Goal: Communication & Community: Answer question/provide support

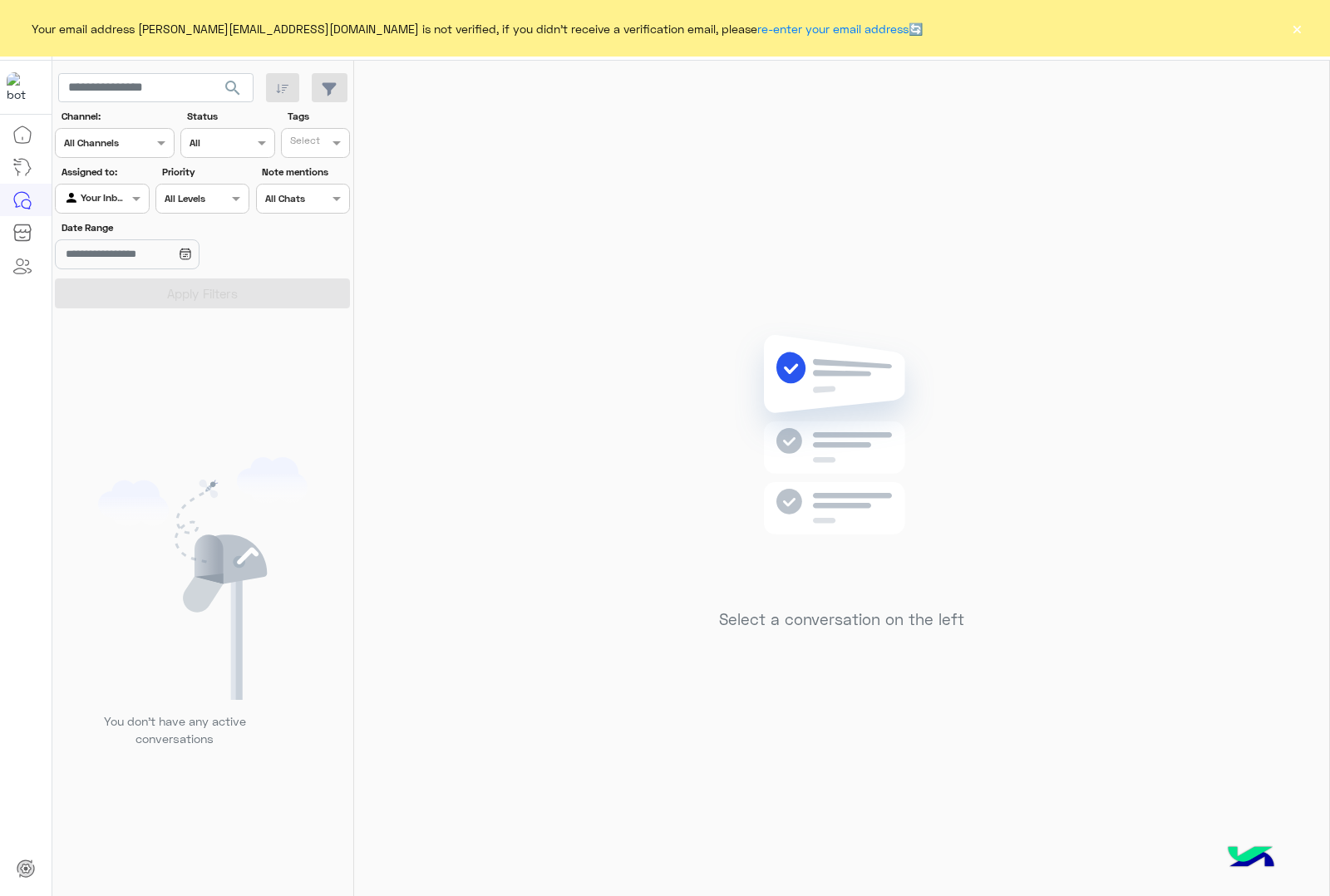
click at [1299, 30] on button "×" at bounding box center [1297, 28] width 17 height 17
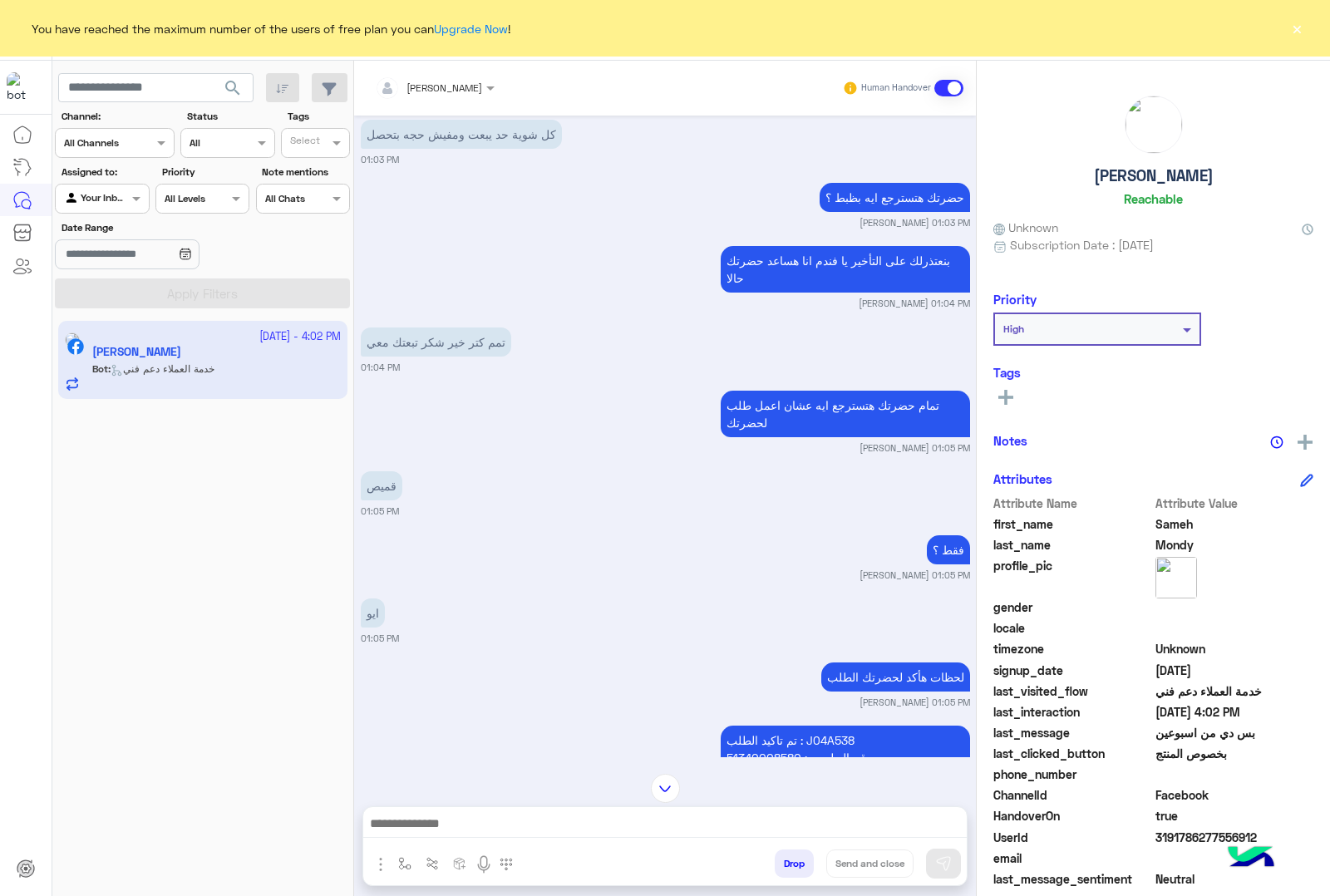
scroll to position [435, 0]
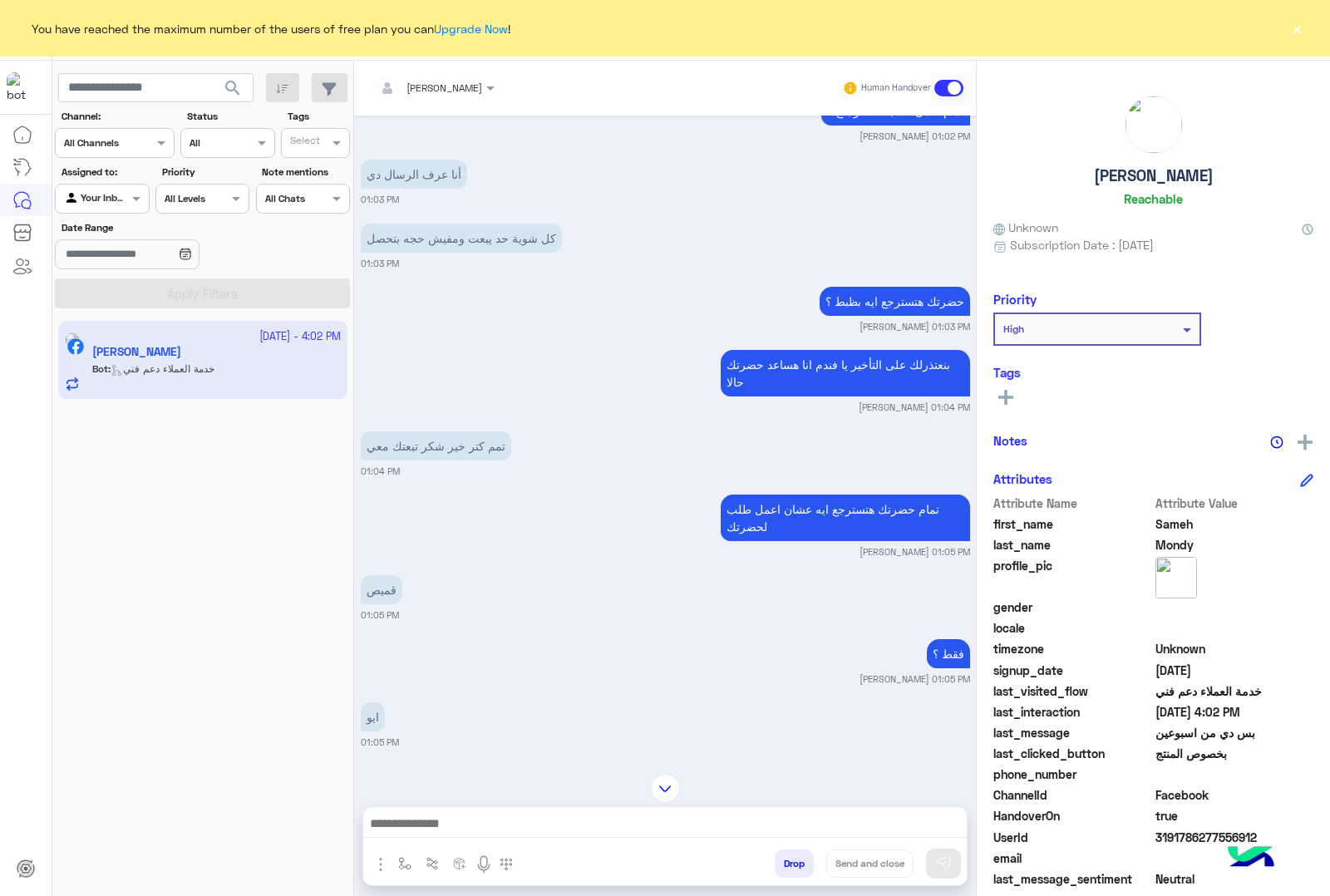
click at [1299, 25] on button "×" at bounding box center [1297, 28] width 17 height 17
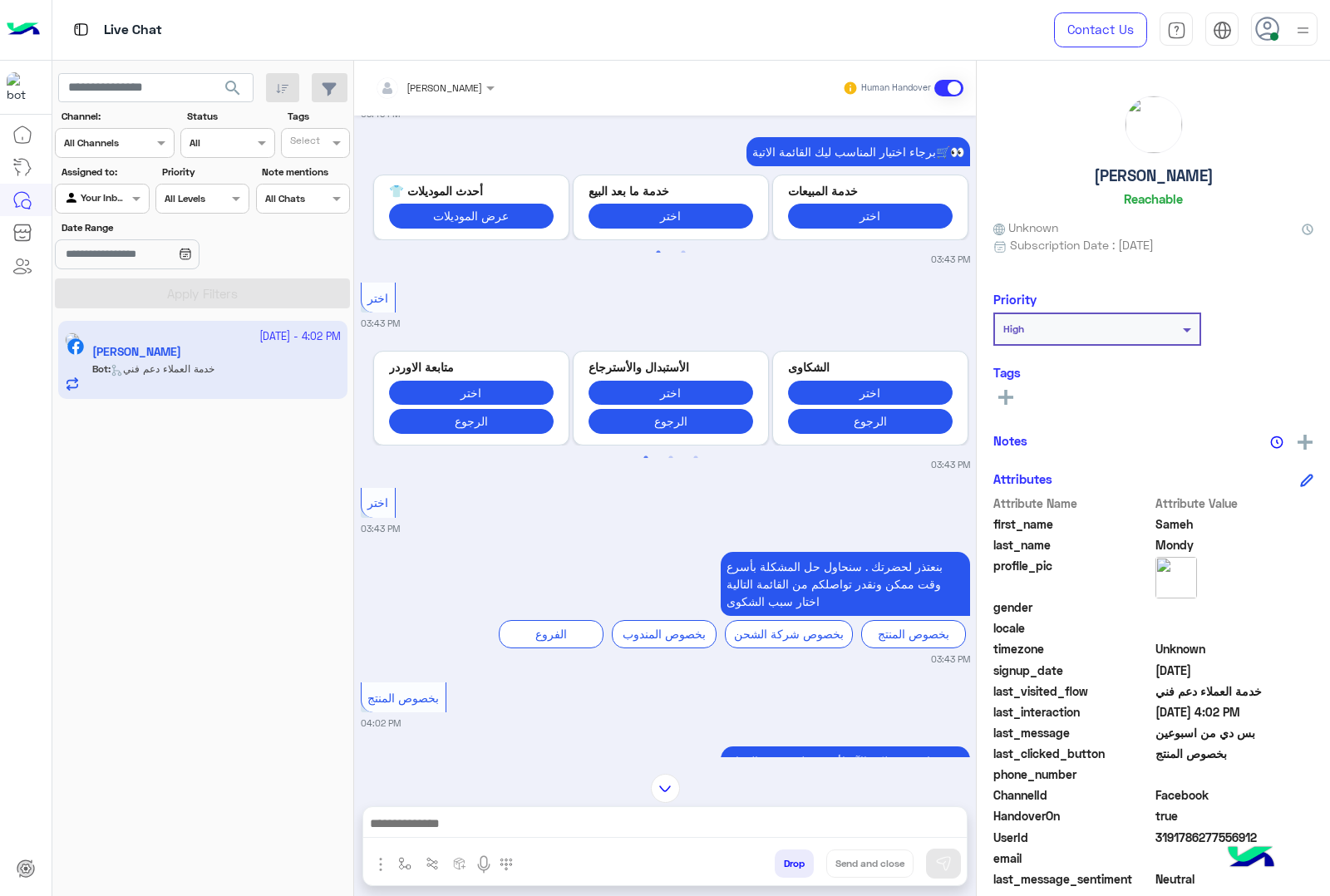
scroll to position [2409, 0]
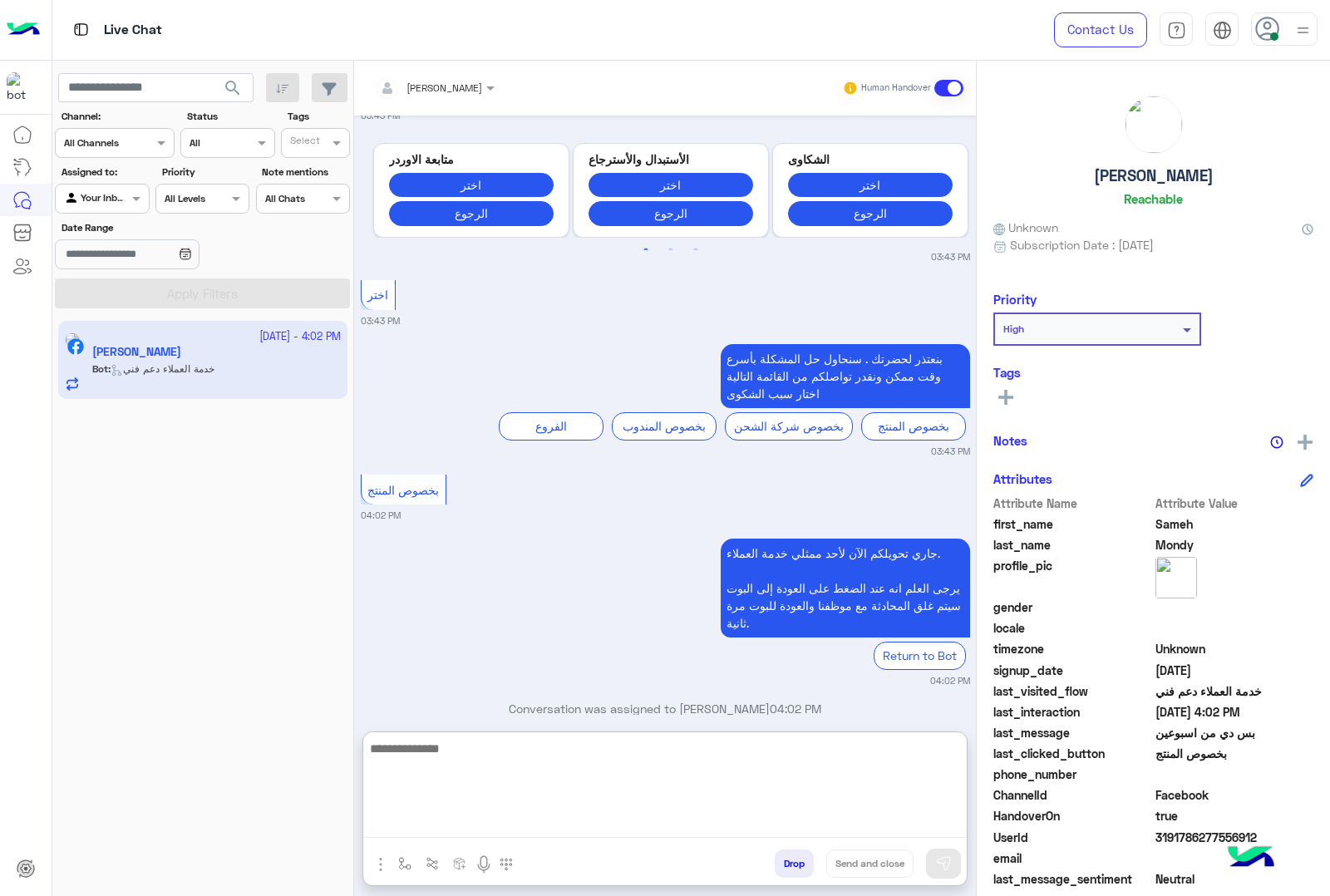
click at [546, 830] on textarea at bounding box center [665, 787] width 603 height 100
type textarea "**********"
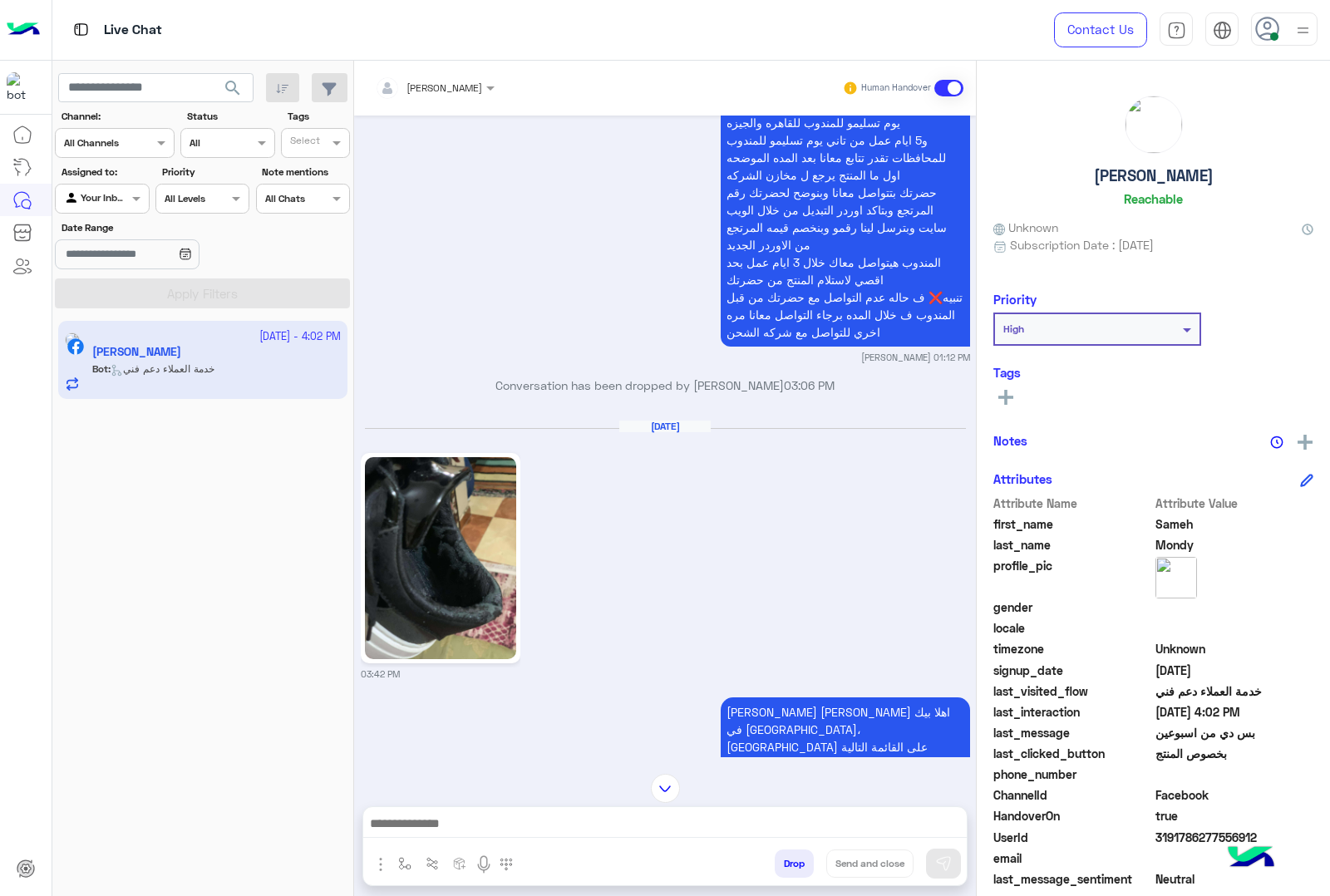
scroll to position [1019, 0]
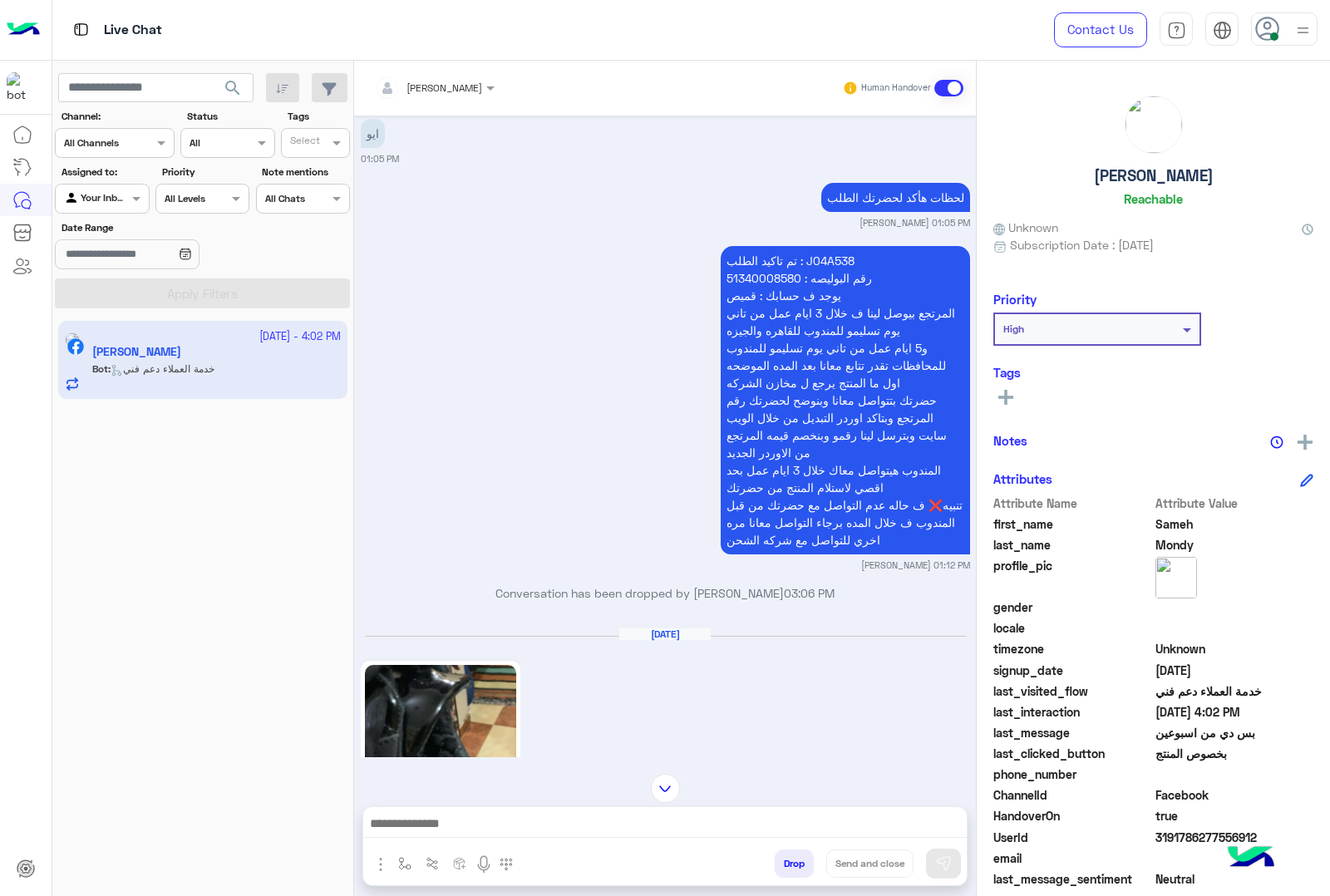
click at [781, 272] on p "تم تاكيد الطلب : J04A538 رقم البوليصه : 51340008580 يوجد ف حسابك : قميص المرتجع…" at bounding box center [845, 400] width 249 height 309
copy p "51340008580"
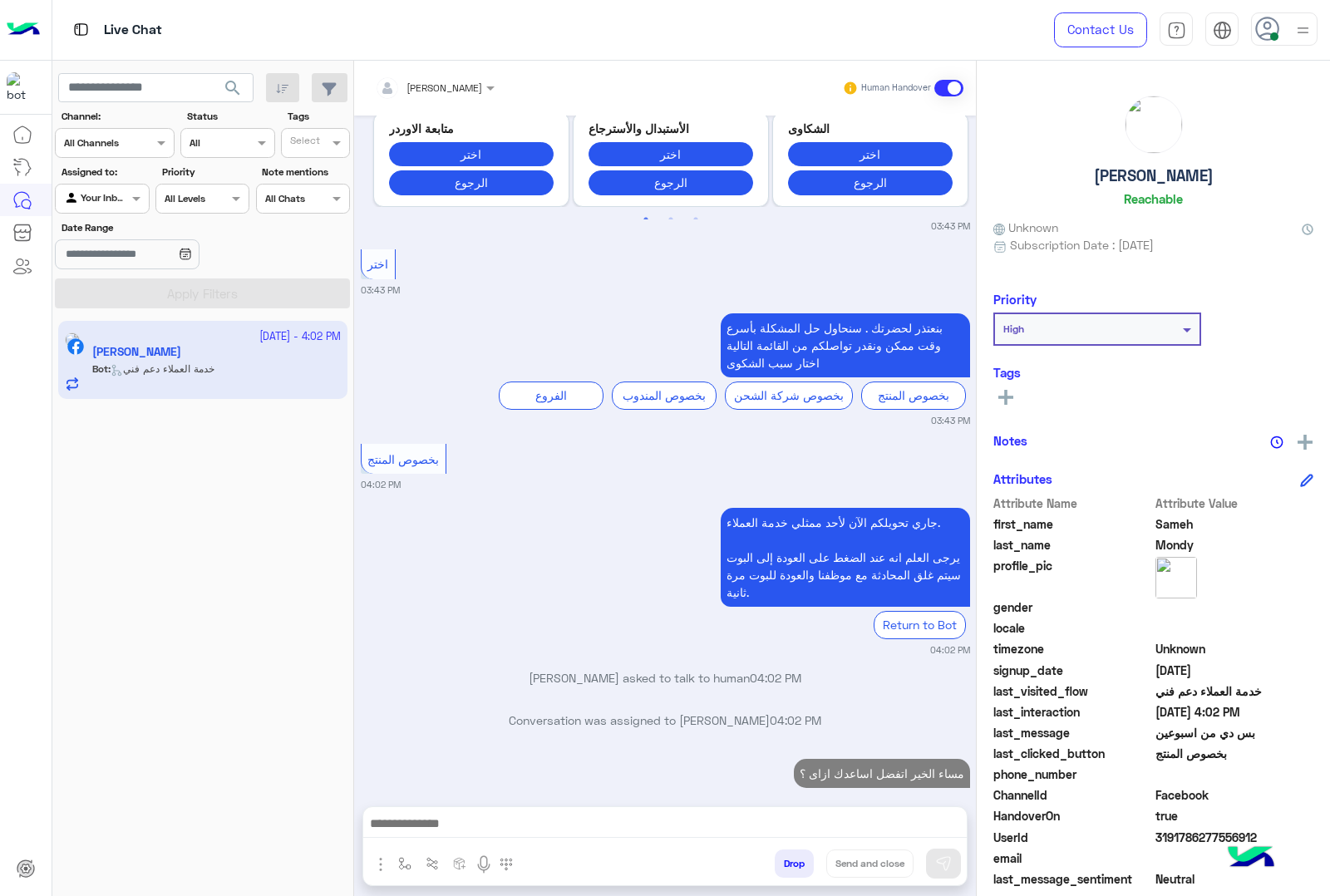
scroll to position [2473, 0]
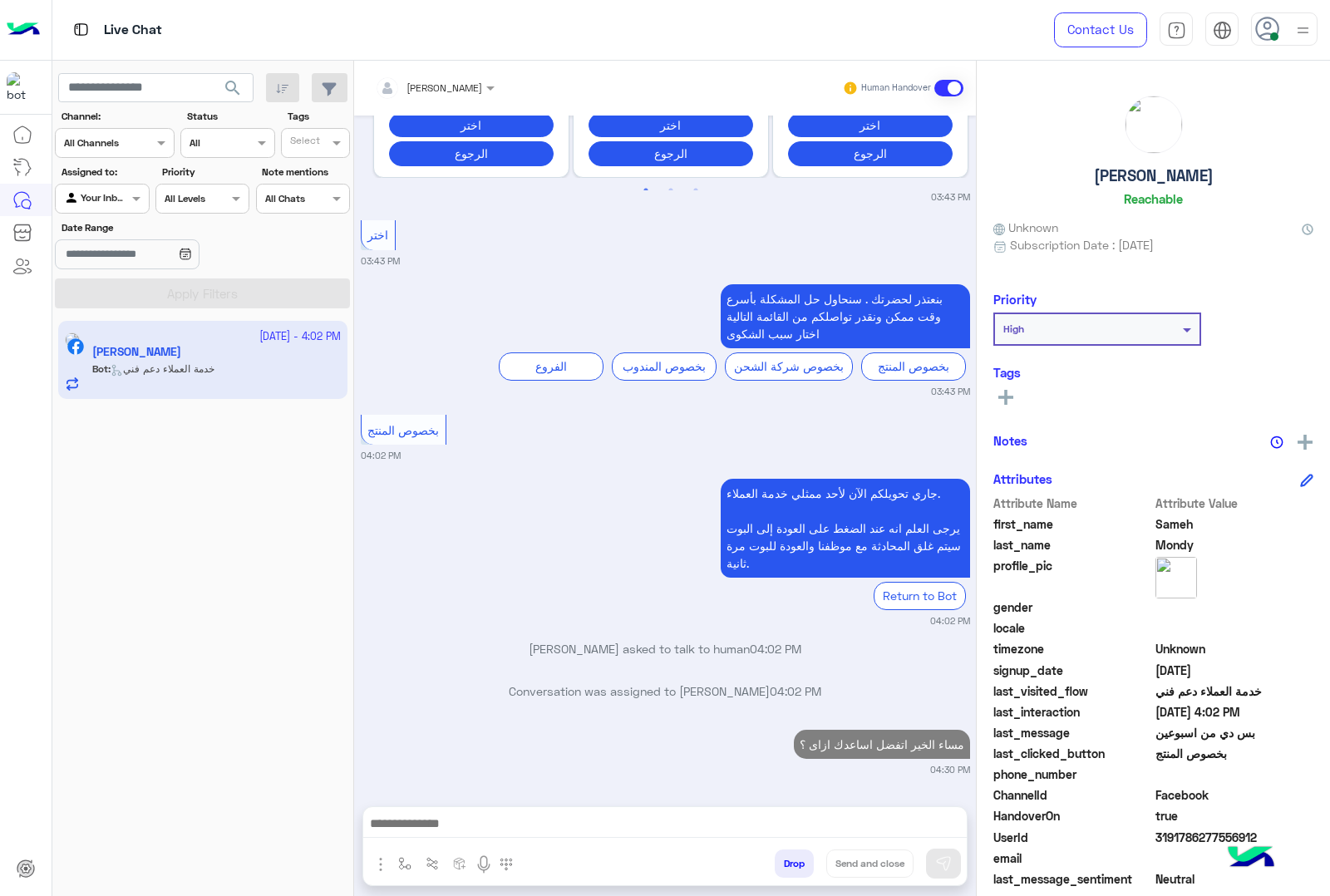
click at [426, 91] on input "text" at bounding box center [413, 85] width 77 height 15
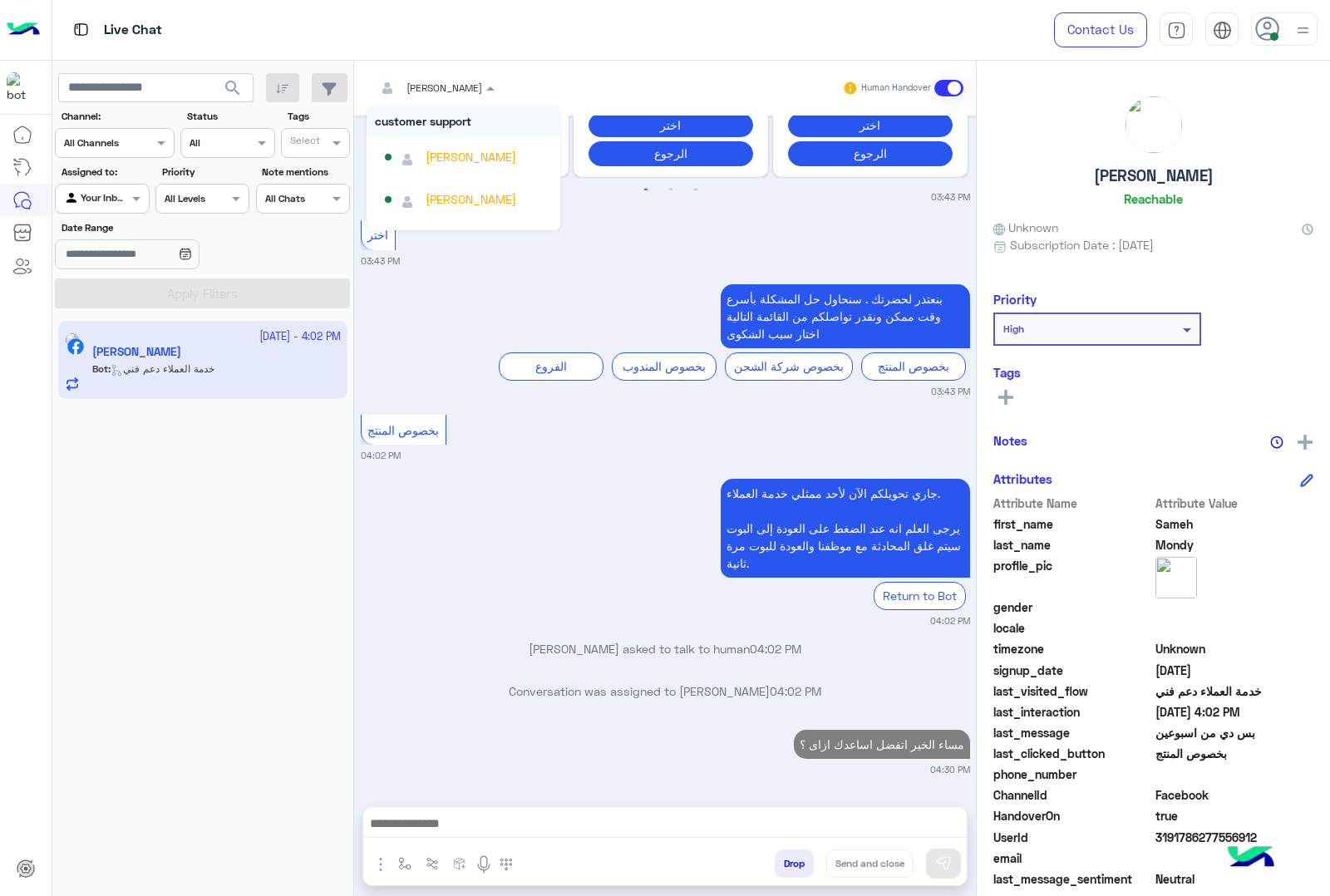
click at [426, 91] on input "text" at bounding box center [413, 85] width 77 height 15
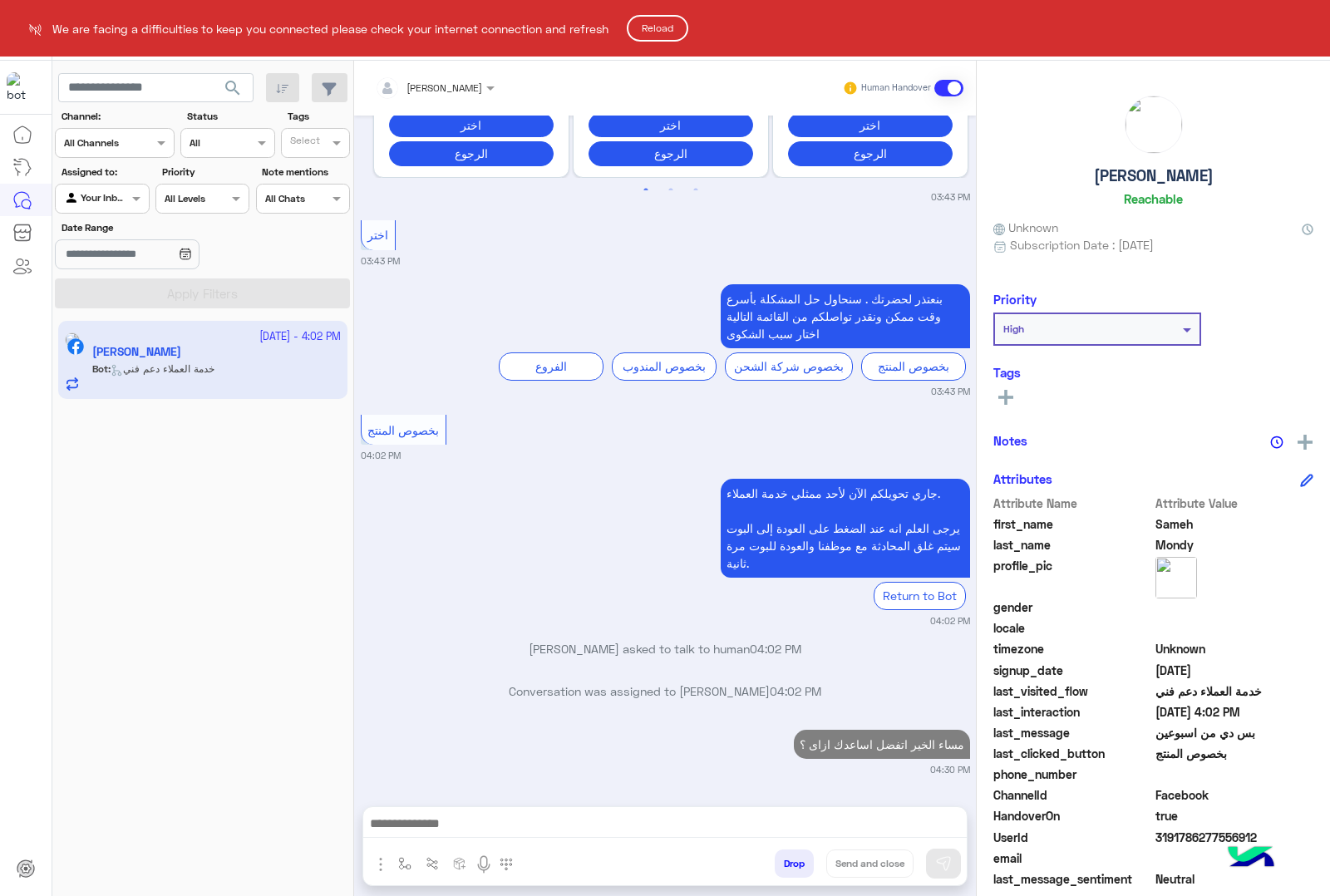
click at [657, 22] on button "Reload" at bounding box center [657, 28] width 62 height 27
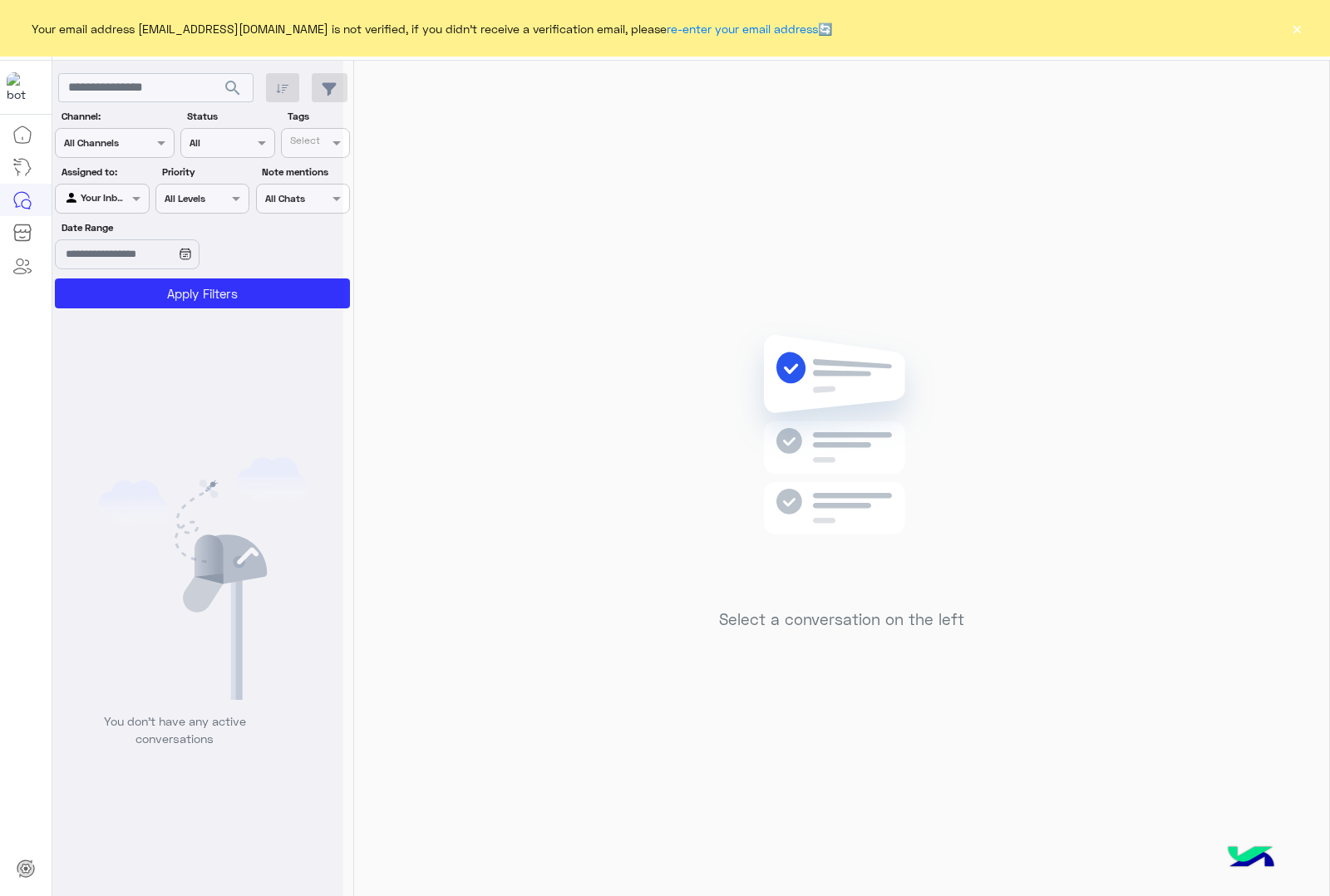
click at [1293, 31] on button "×" at bounding box center [1297, 28] width 17 height 17
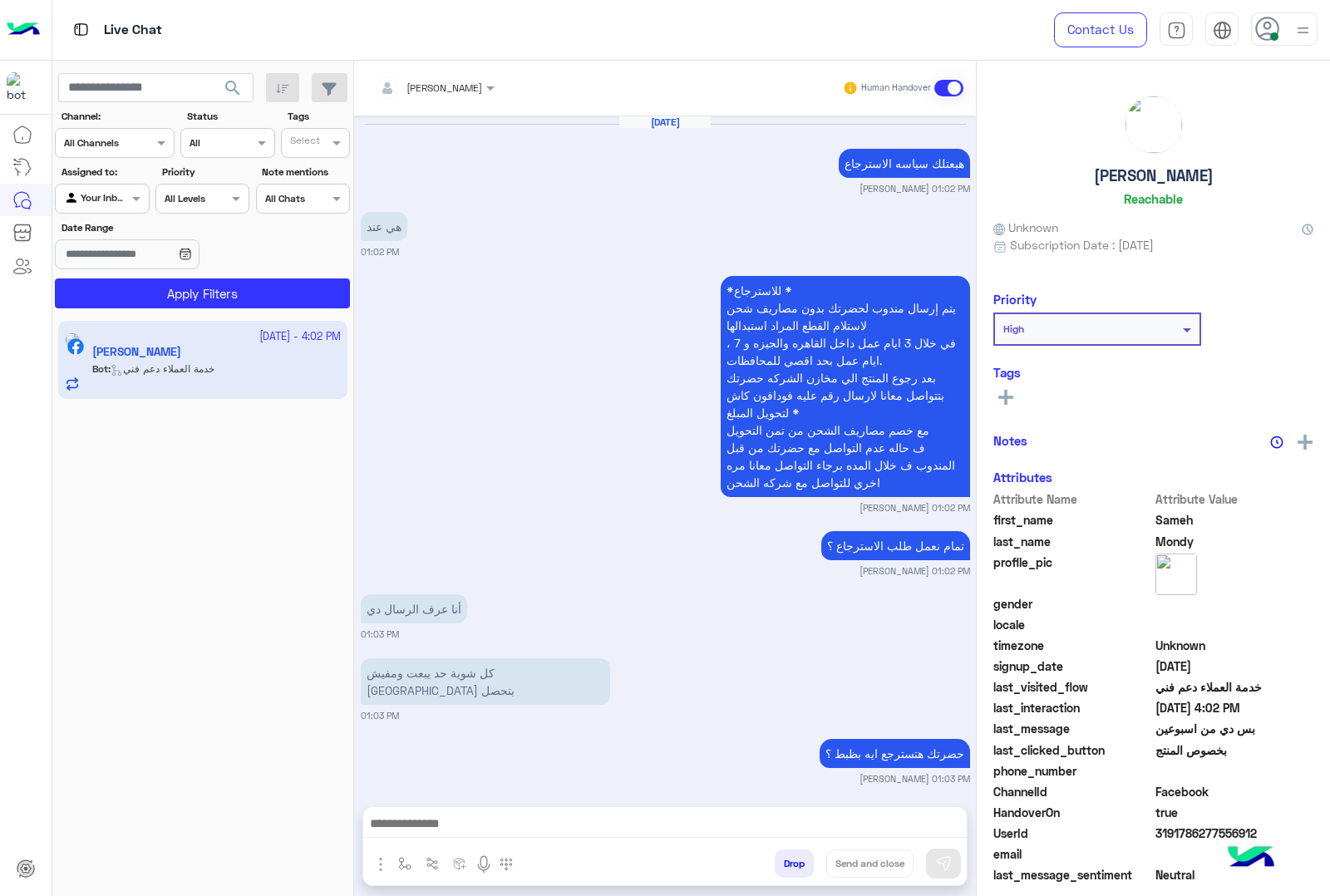
scroll to position [2409, 0]
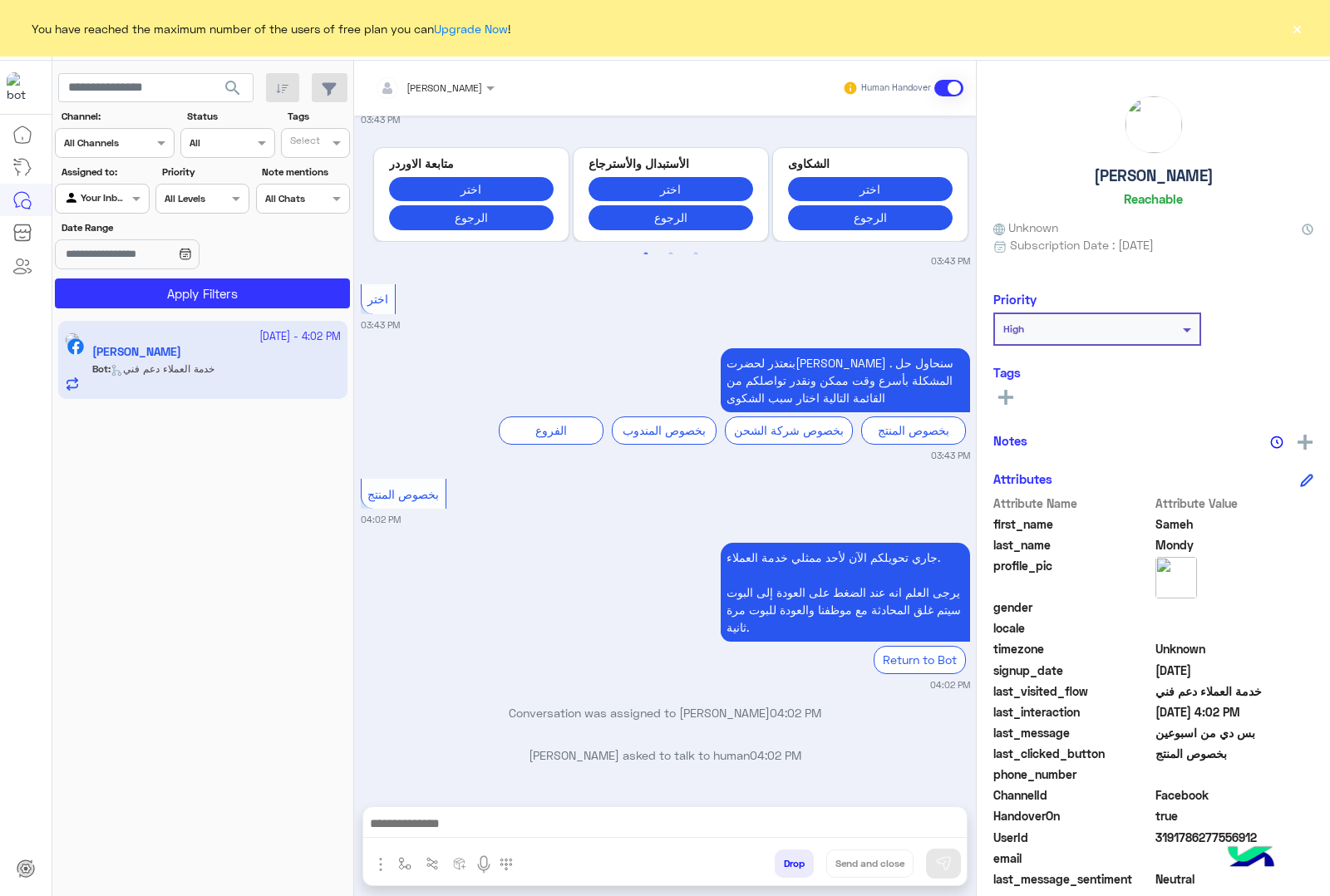
click at [1297, 30] on button "×" at bounding box center [1297, 28] width 17 height 17
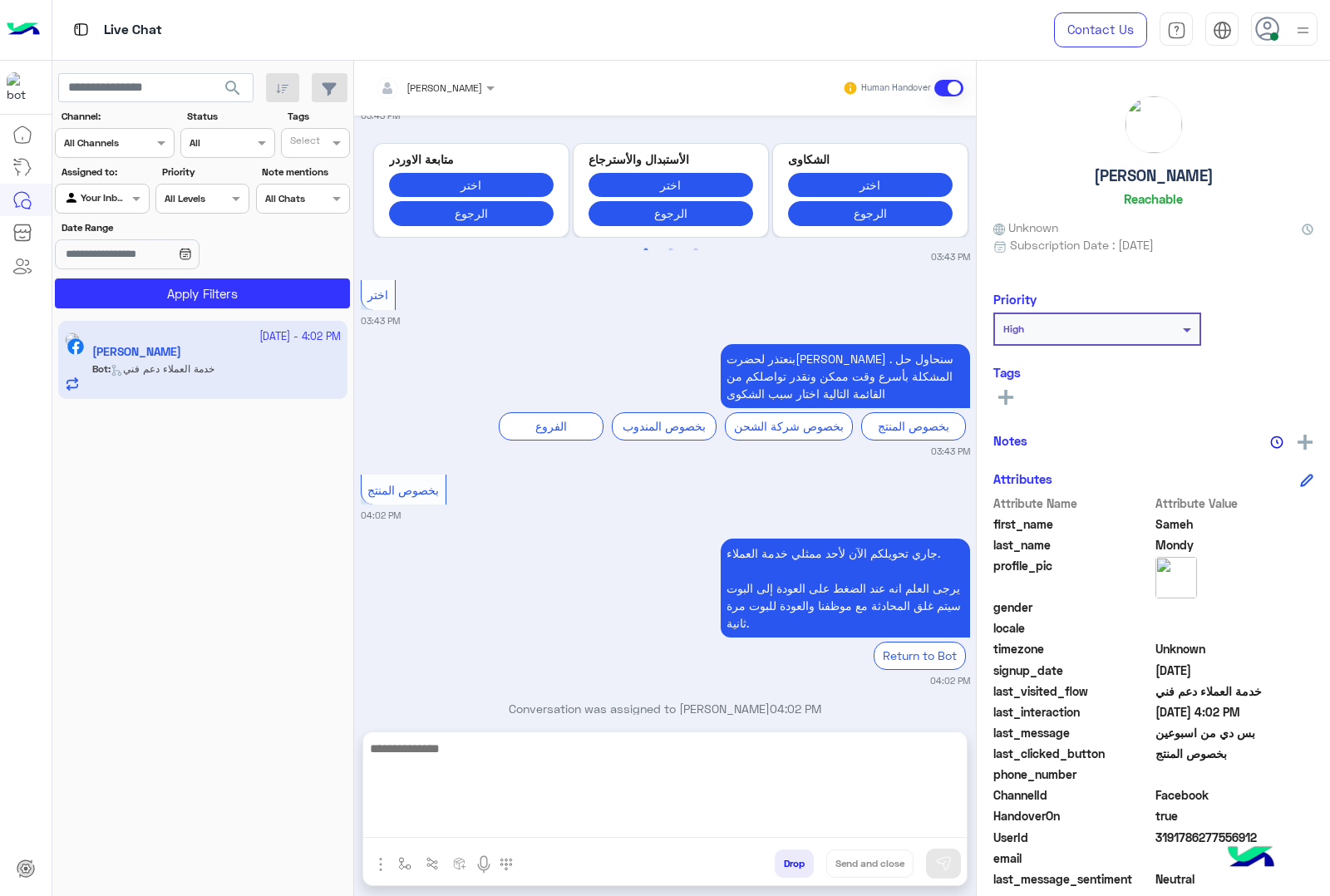
click at [575, 813] on textarea at bounding box center [665, 787] width 603 height 100
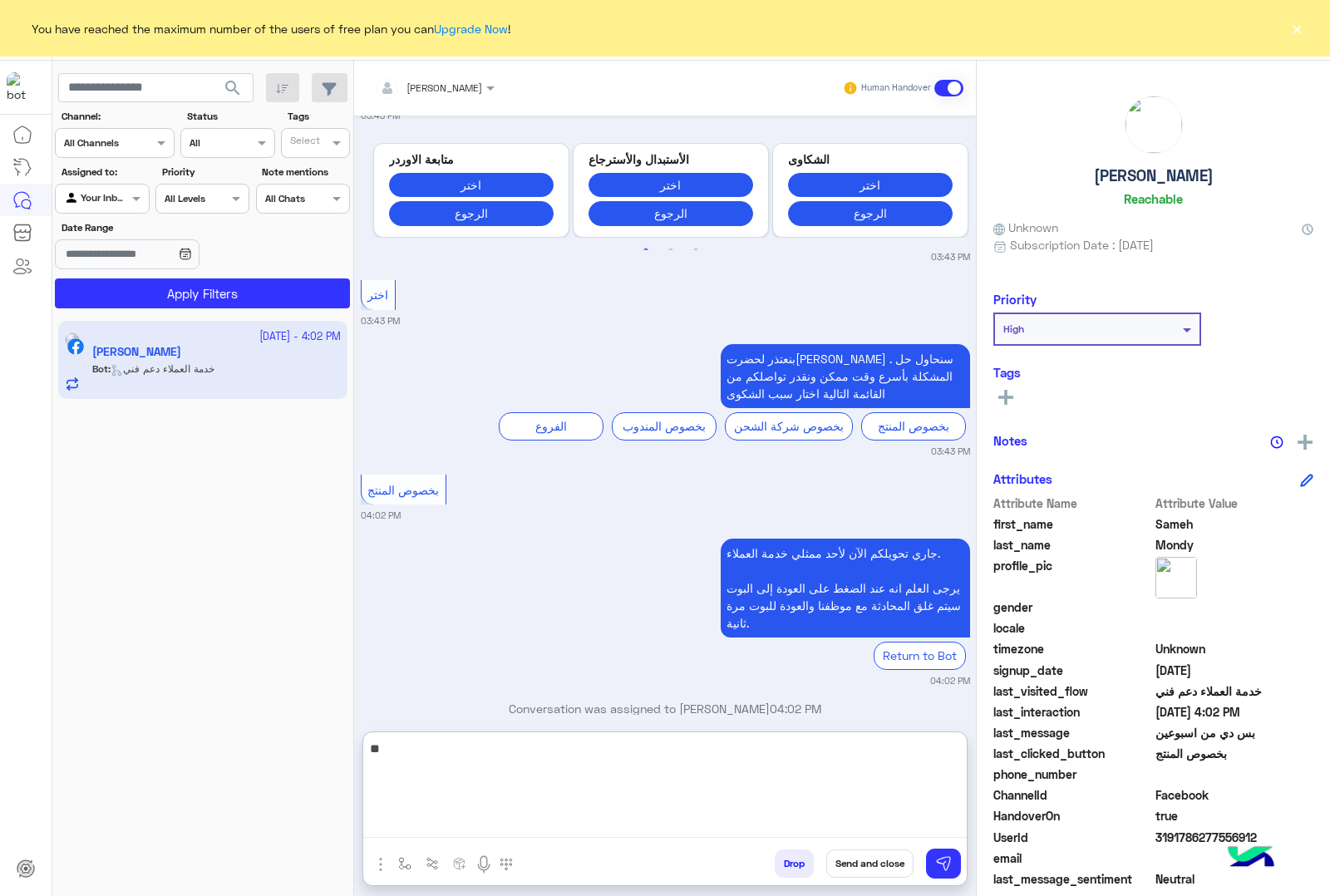
type textarea "*"
type textarea "**********"
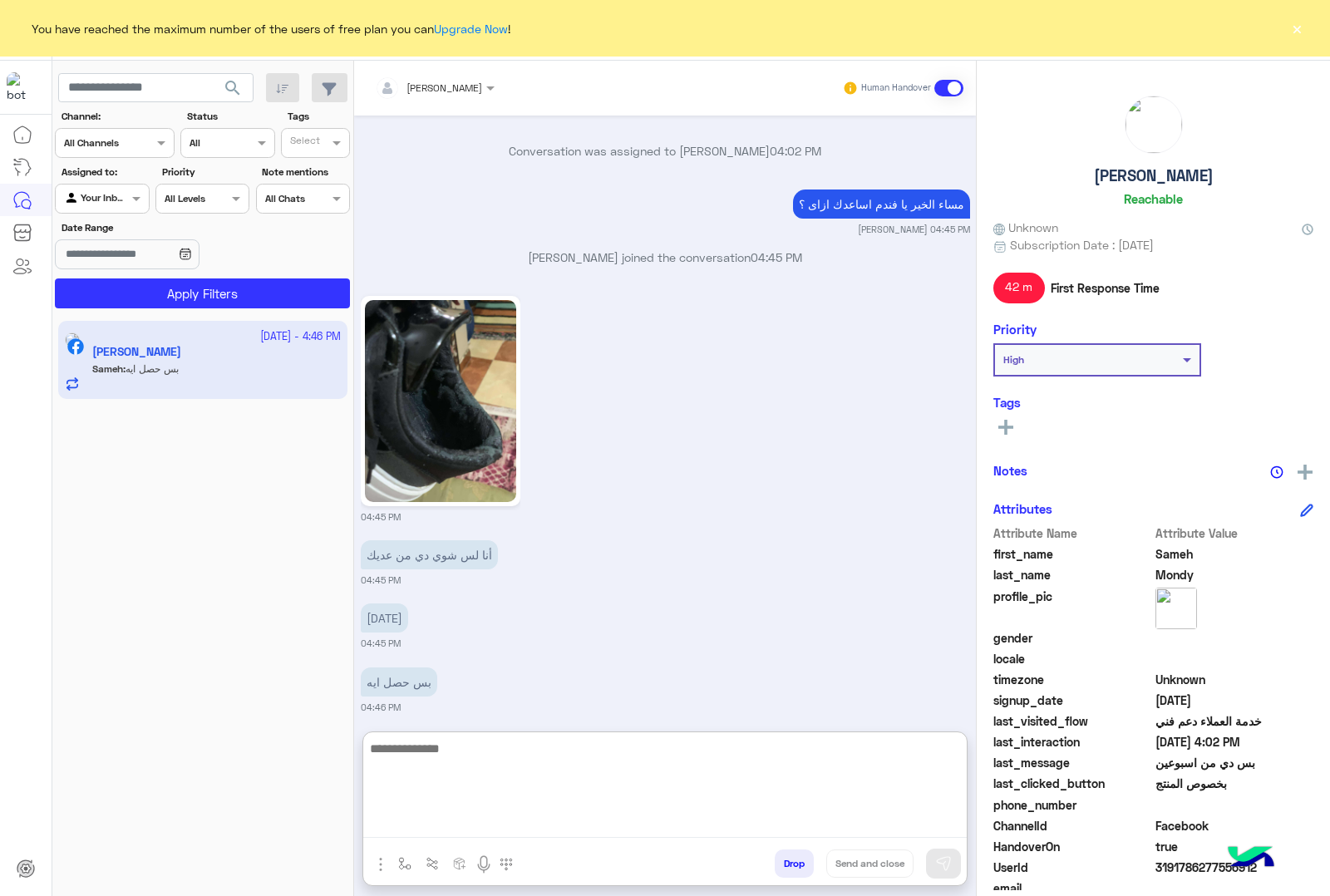
scroll to position [3026, 0]
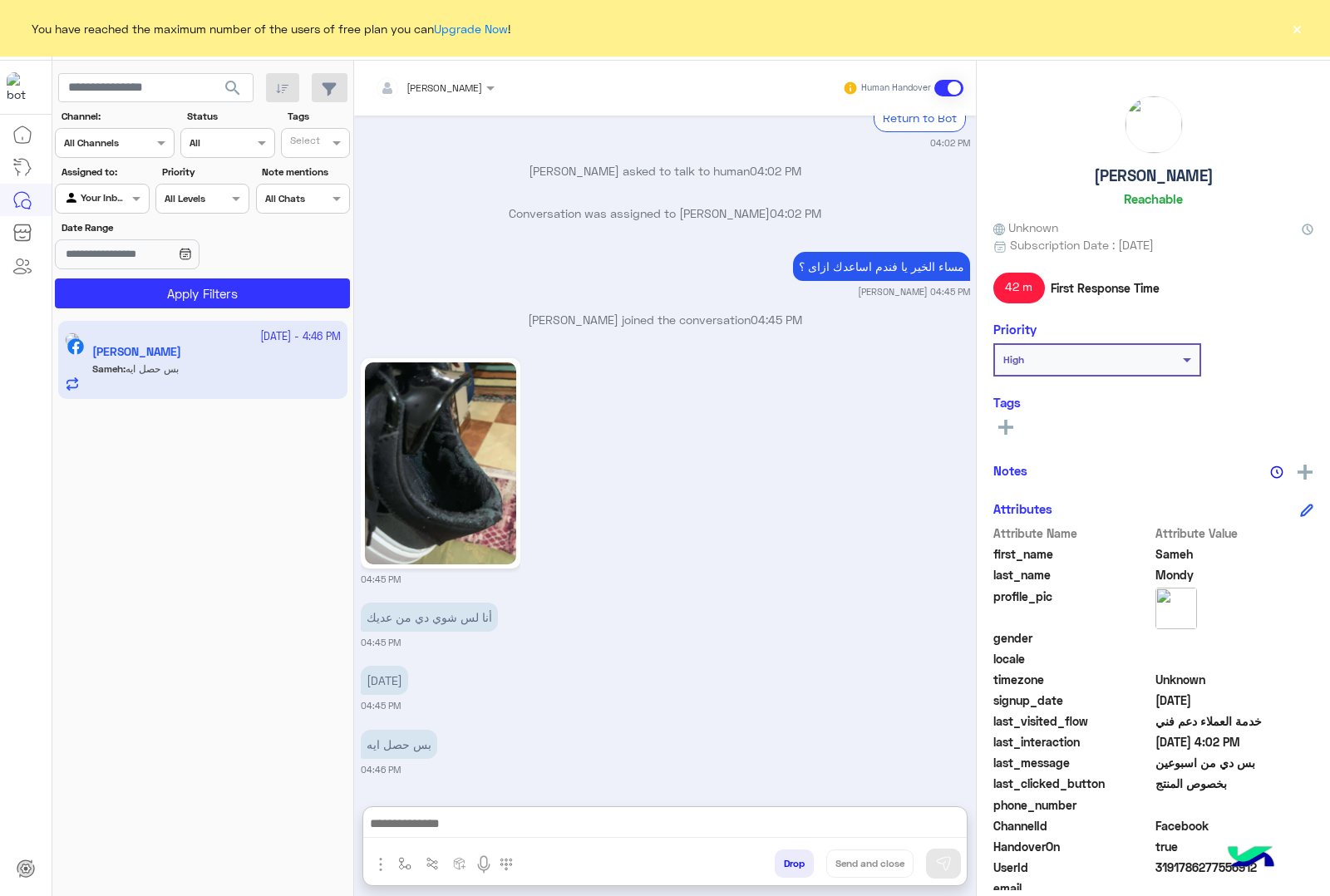
click at [1294, 30] on button "×" at bounding box center [1297, 28] width 17 height 17
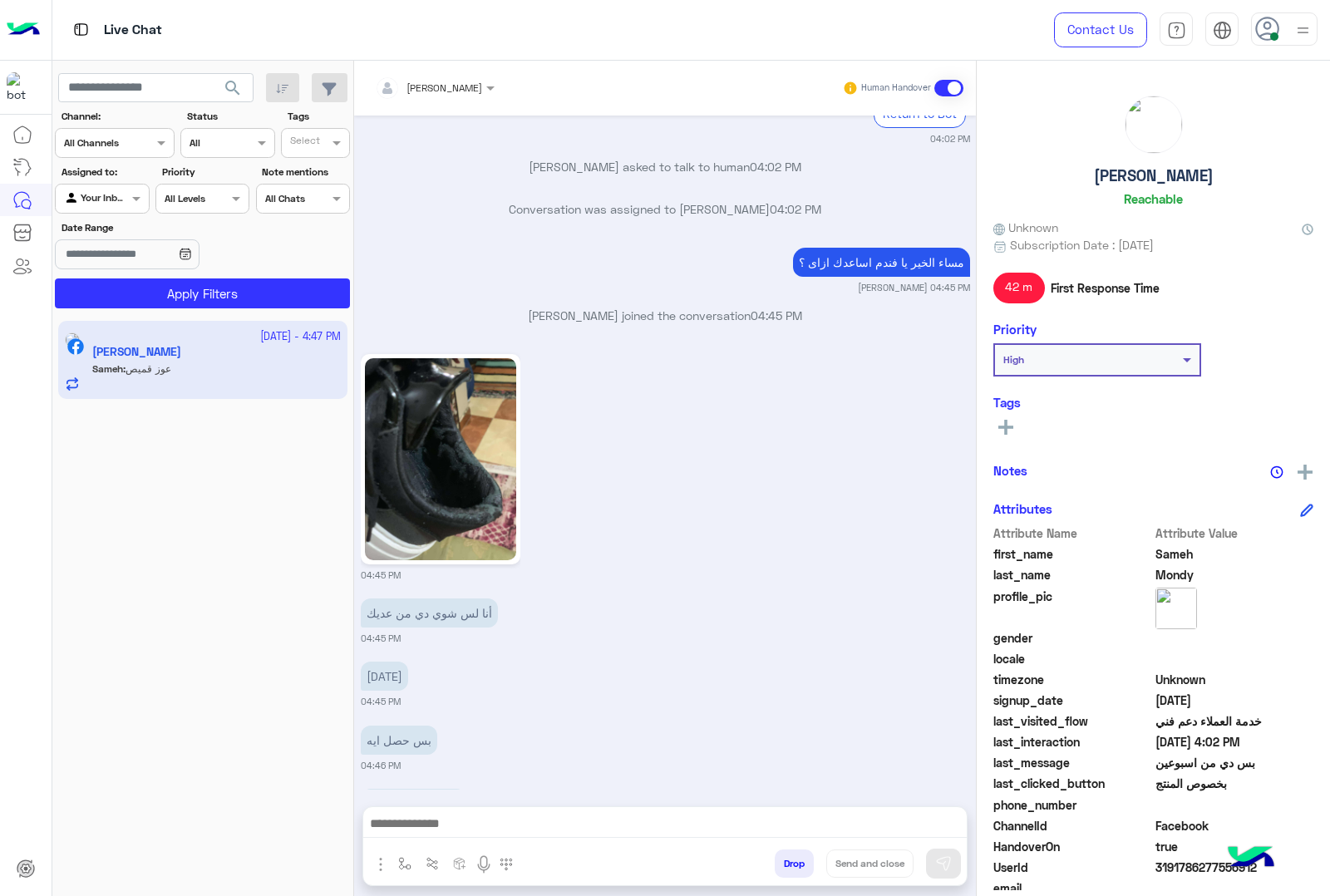
scroll to position [3141, 0]
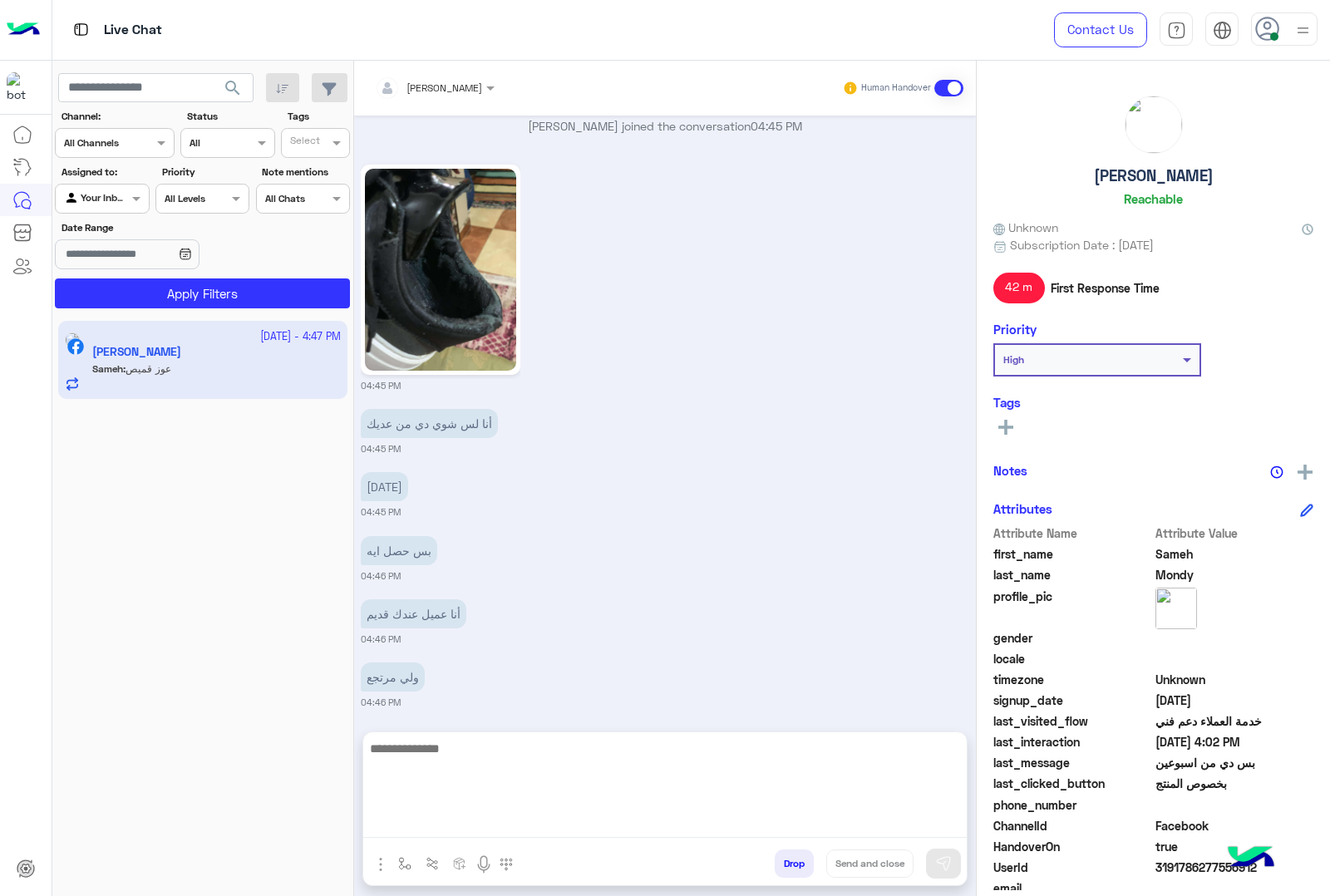
click at [545, 820] on textarea at bounding box center [665, 787] width 603 height 100
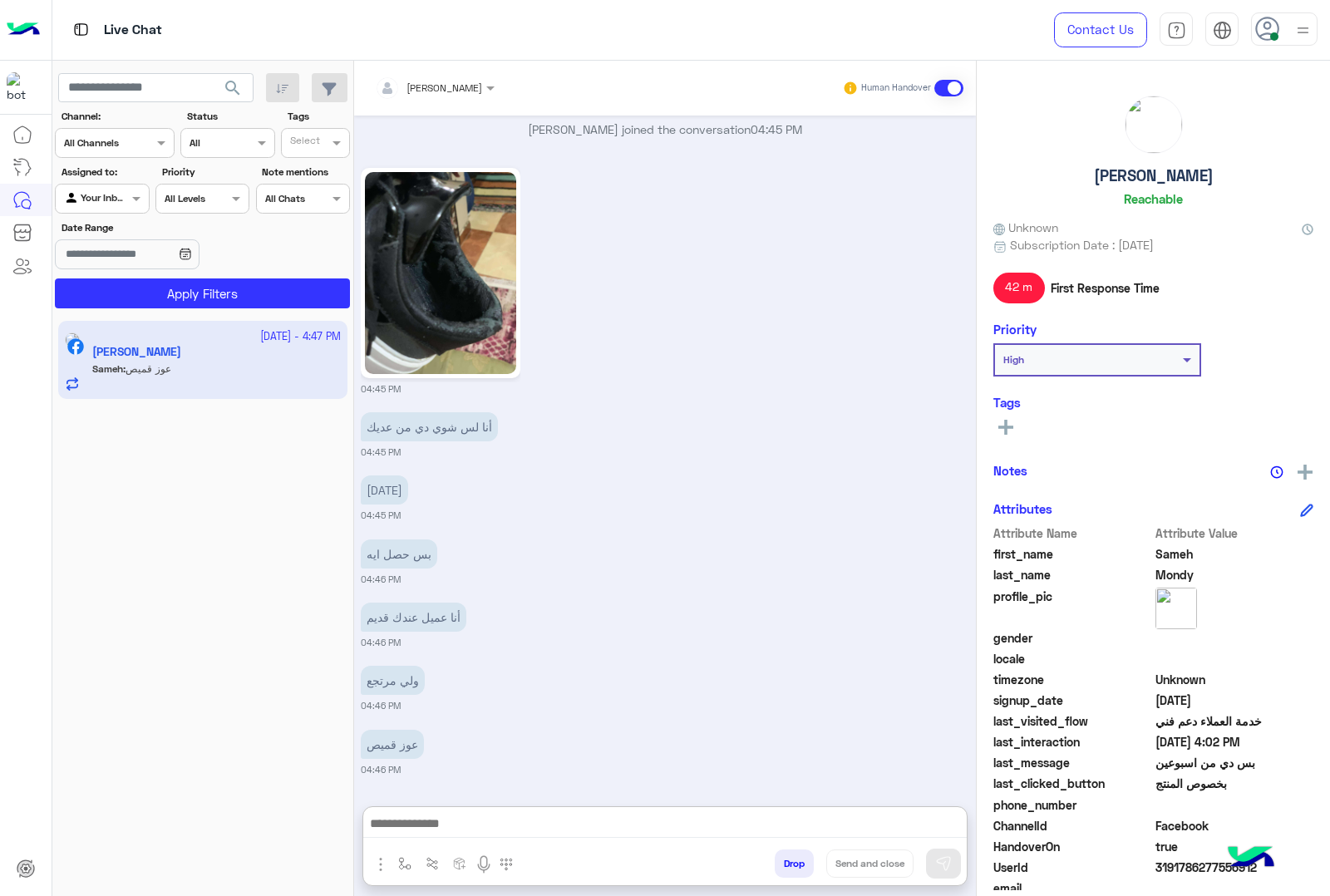
click at [391, 247] on img at bounding box center [441, 273] width 151 height 202
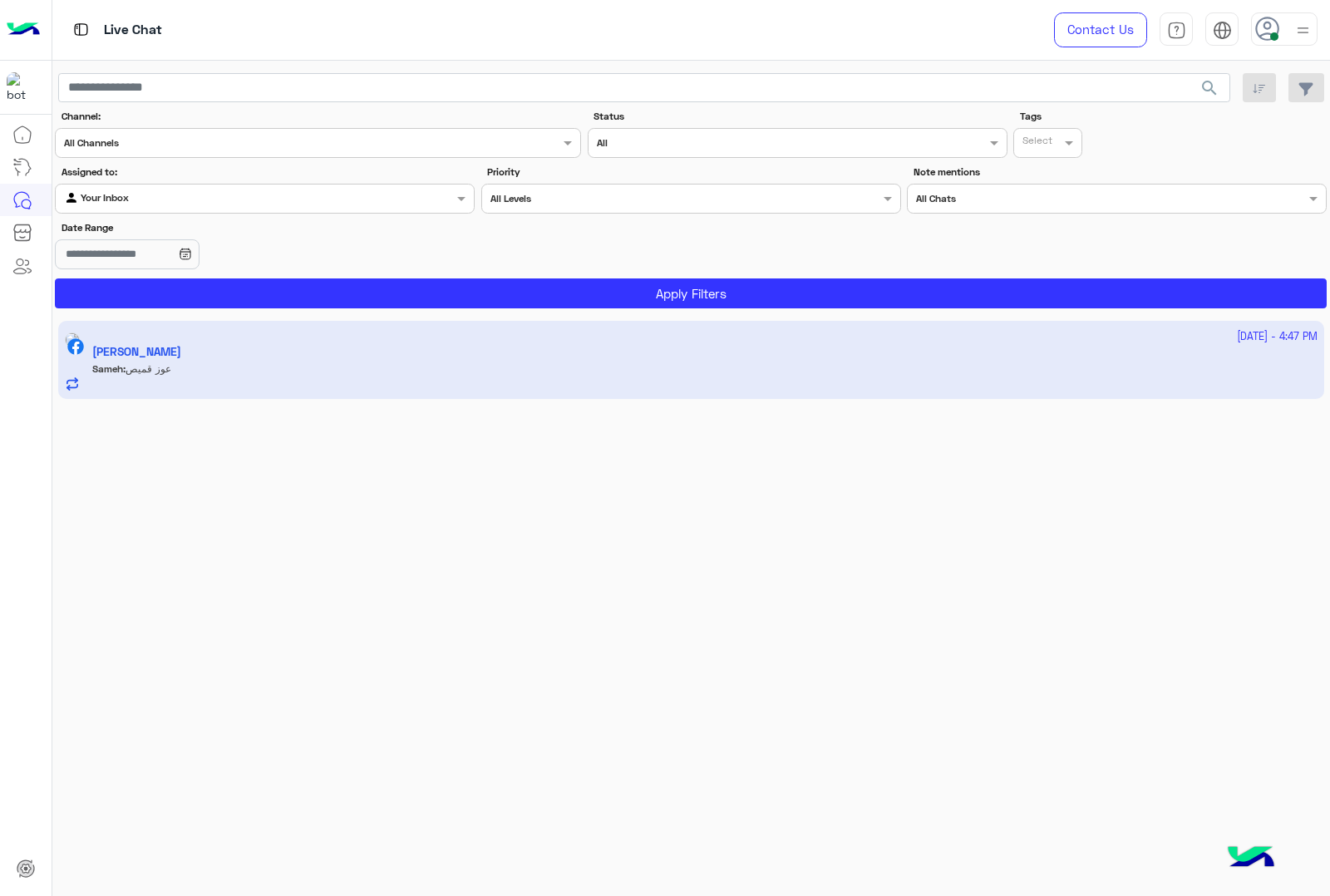
click at [679, 336] on app-inbox-user "6 October - 4:47 PM Sameh Mondy Sameh : عوز قميص" at bounding box center [691, 360] width 1267 height 78
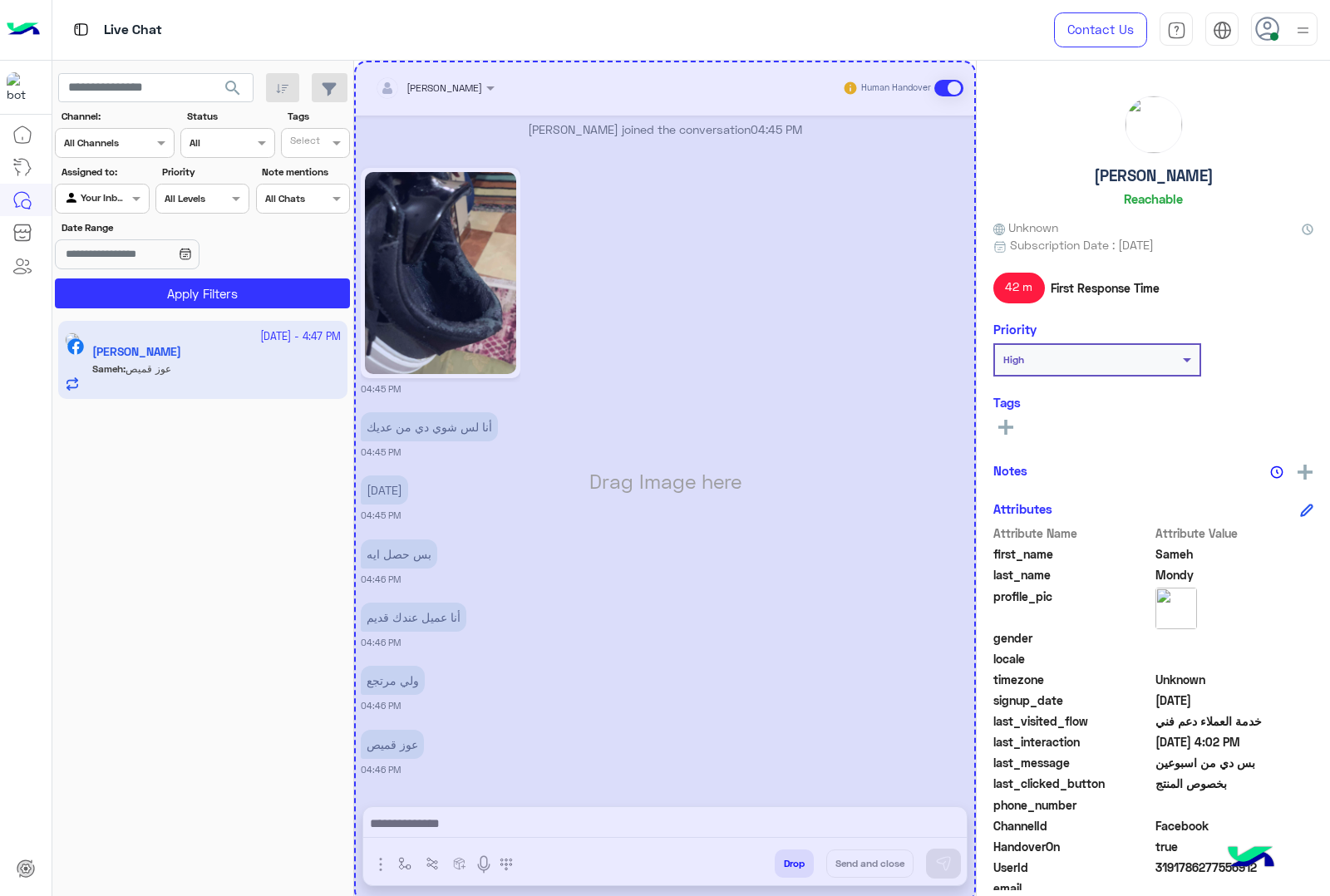
drag, startPoint x: 504, startPoint y: 838, endPoint x: 509, endPoint y: 825, distance: 13.9
click at [507, 830] on div "Drag Image here" at bounding box center [664, 481] width 622 height 842
click at [511, 821] on div "Drag Image here" at bounding box center [664, 481] width 622 height 842
drag, startPoint x: 874, startPoint y: 168, endPoint x: 928, endPoint y: 101, distance: 86.1
click at [874, 166] on div "Drag Image here" at bounding box center [664, 481] width 622 height 842
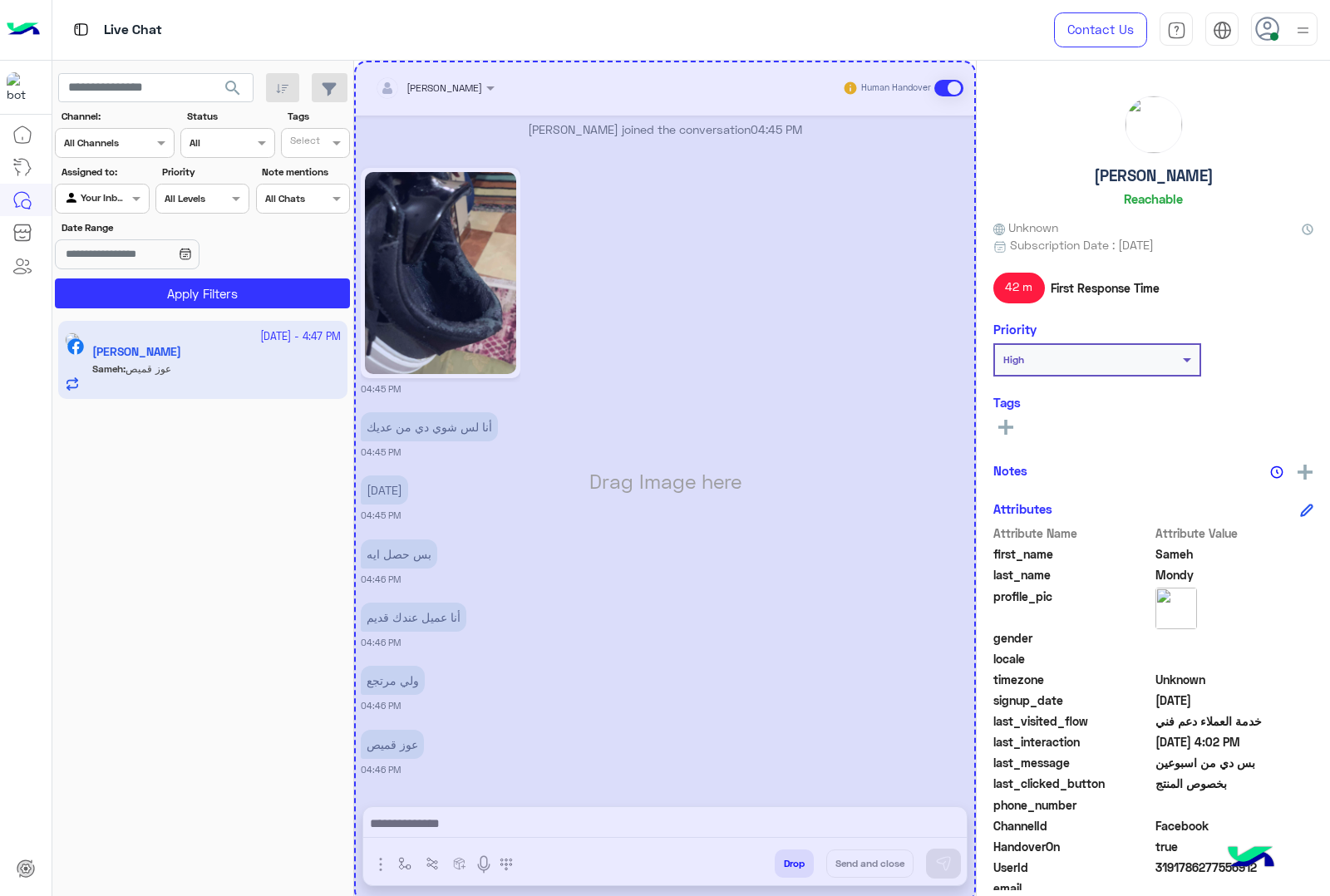
click at [698, 89] on div "Drag Image here" at bounding box center [664, 481] width 622 height 842
click at [724, 408] on div "Drag Image here" at bounding box center [664, 481] width 622 height 842
click at [660, 487] on div "Drag Image here" at bounding box center [664, 481] width 622 height 842
click at [588, 472] on div "Drag Image here" at bounding box center [664, 481] width 622 height 842
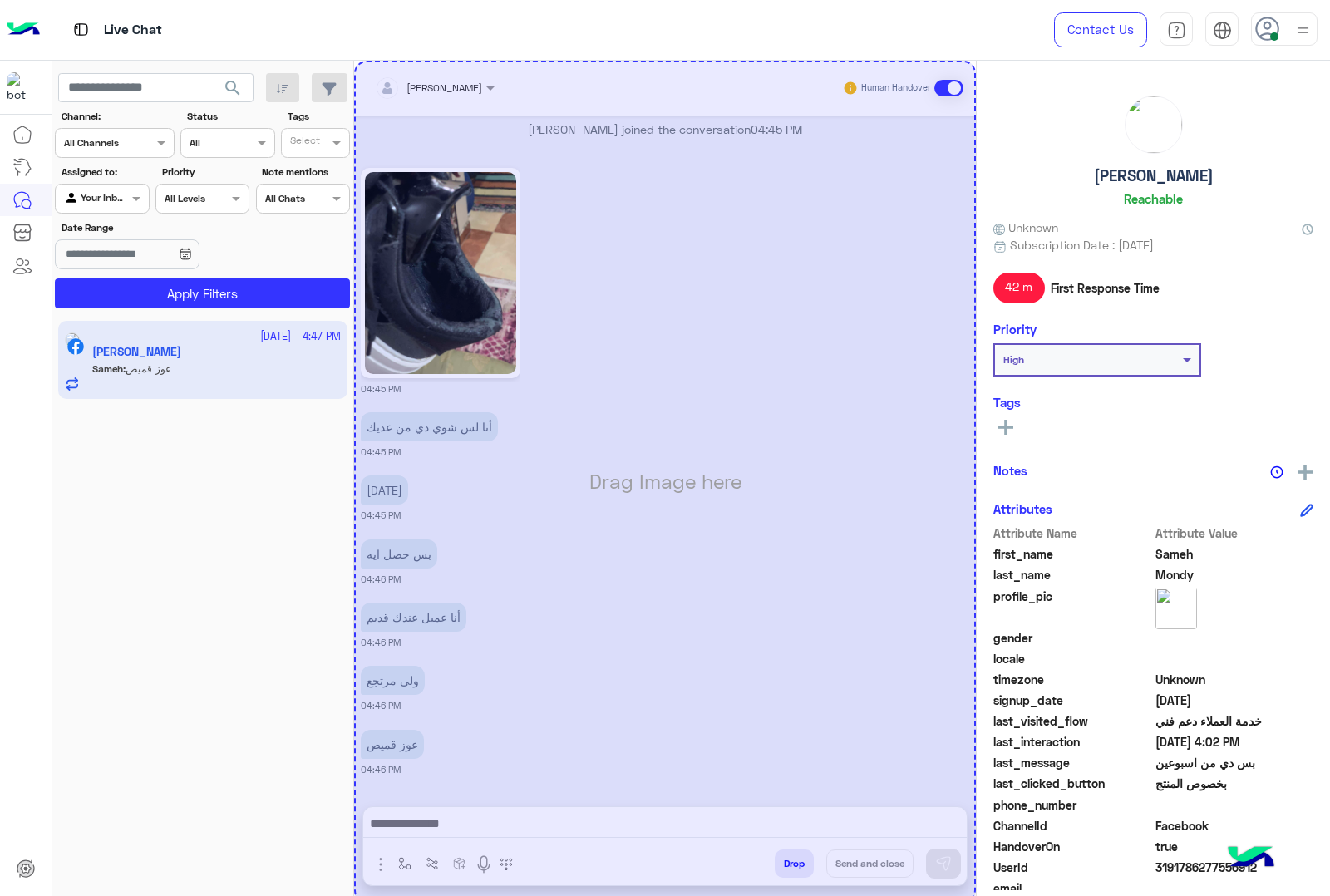
drag, startPoint x: 717, startPoint y: 830, endPoint x: 679, endPoint y: 824, distance: 38.5
click at [716, 830] on div "Drag Image here" at bounding box center [664, 481] width 622 height 842
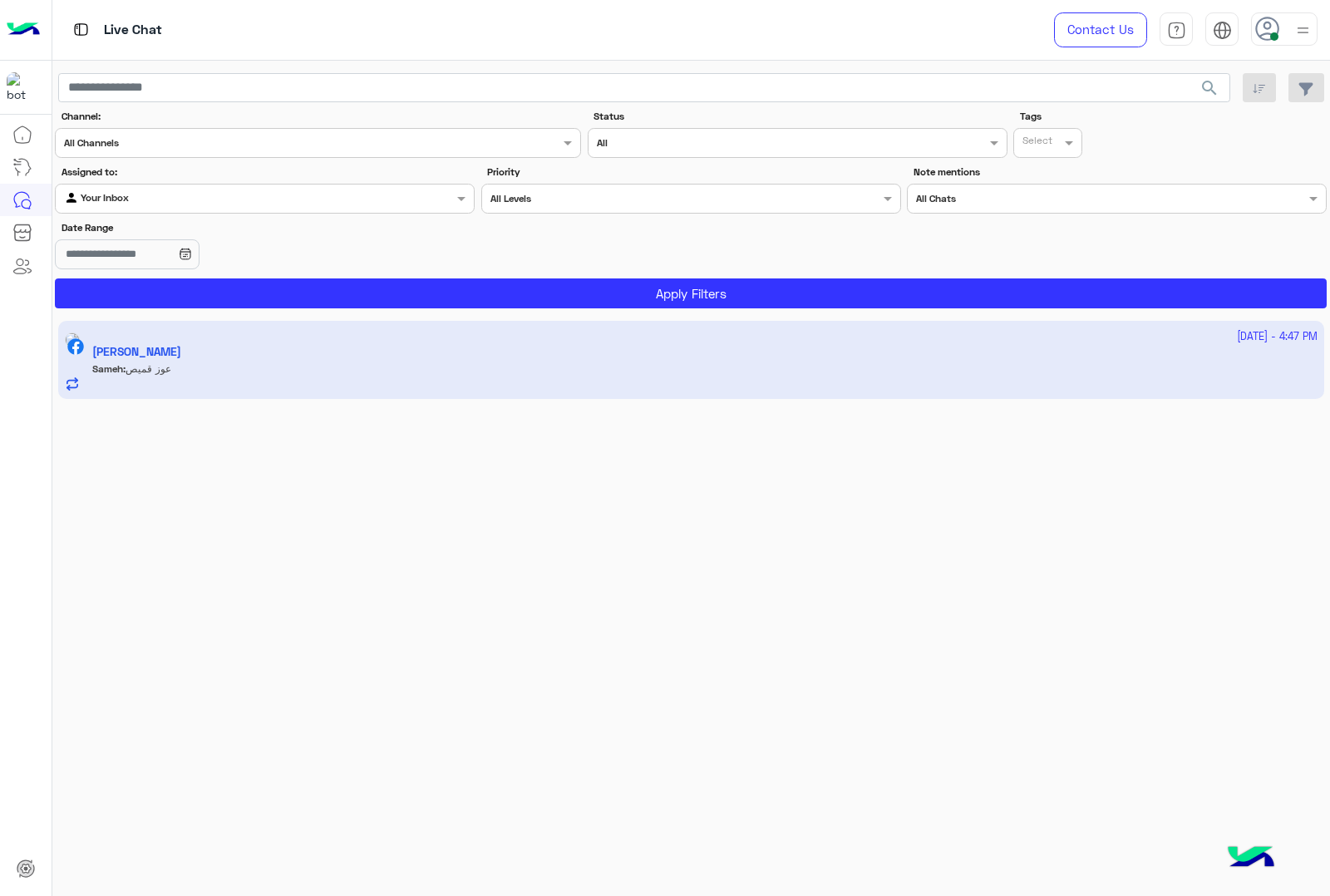
click at [729, 384] on app-inbox-user "6 October - 4:47 PM Sameh Mondy Sameh : عوز قميص" at bounding box center [691, 360] width 1267 height 78
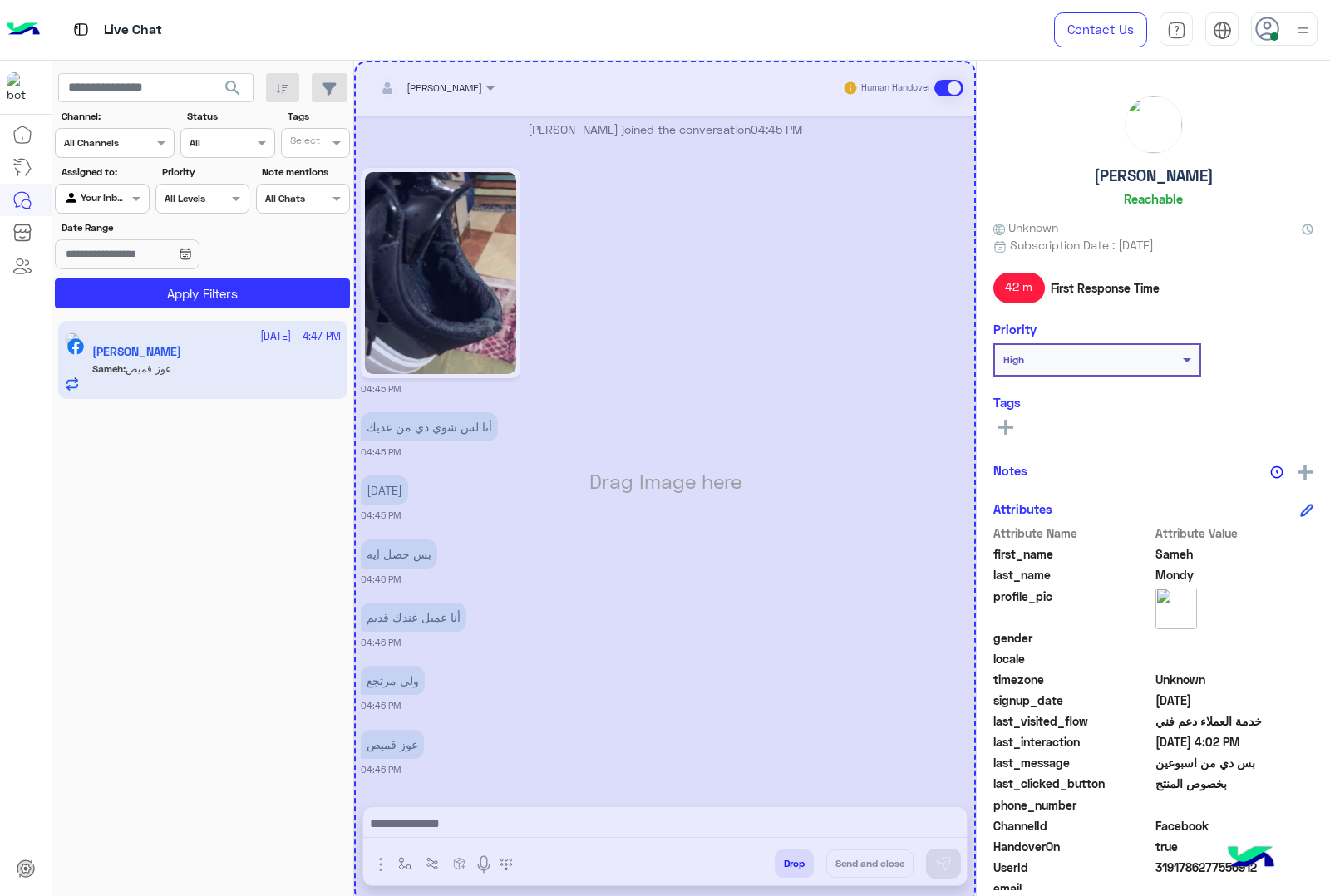
click at [748, 272] on div "Drag Image here" at bounding box center [664, 481] width 622 height 842
drag, startPoint x: 756, startPoint y: 275, endPoint x: 741, endPoint y: 339, distance: 65.7
click at [741, 339] on div "Drag Image here" at bounding box center [664, 481] width 622 height 842
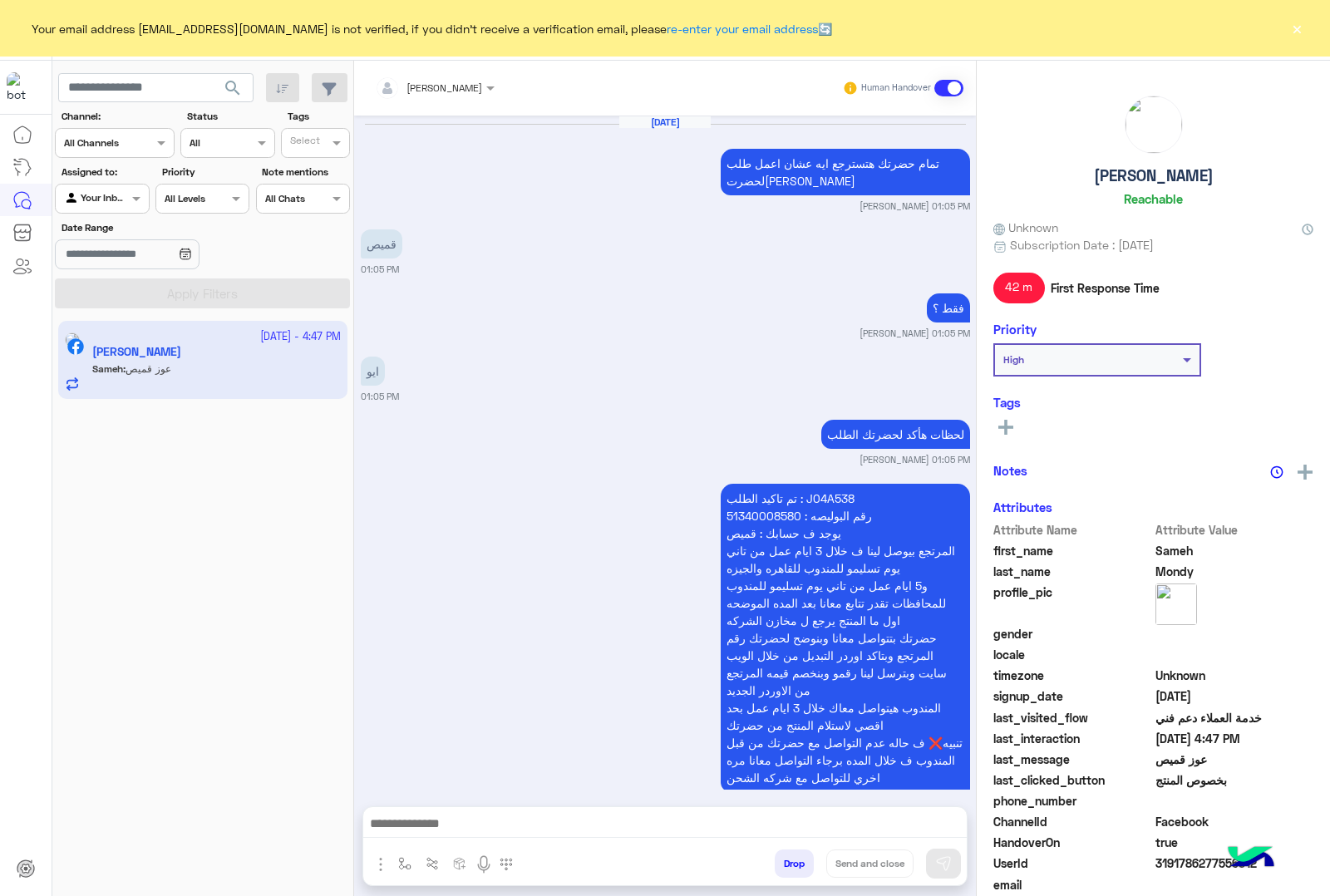
scroll to position [2361, 0]
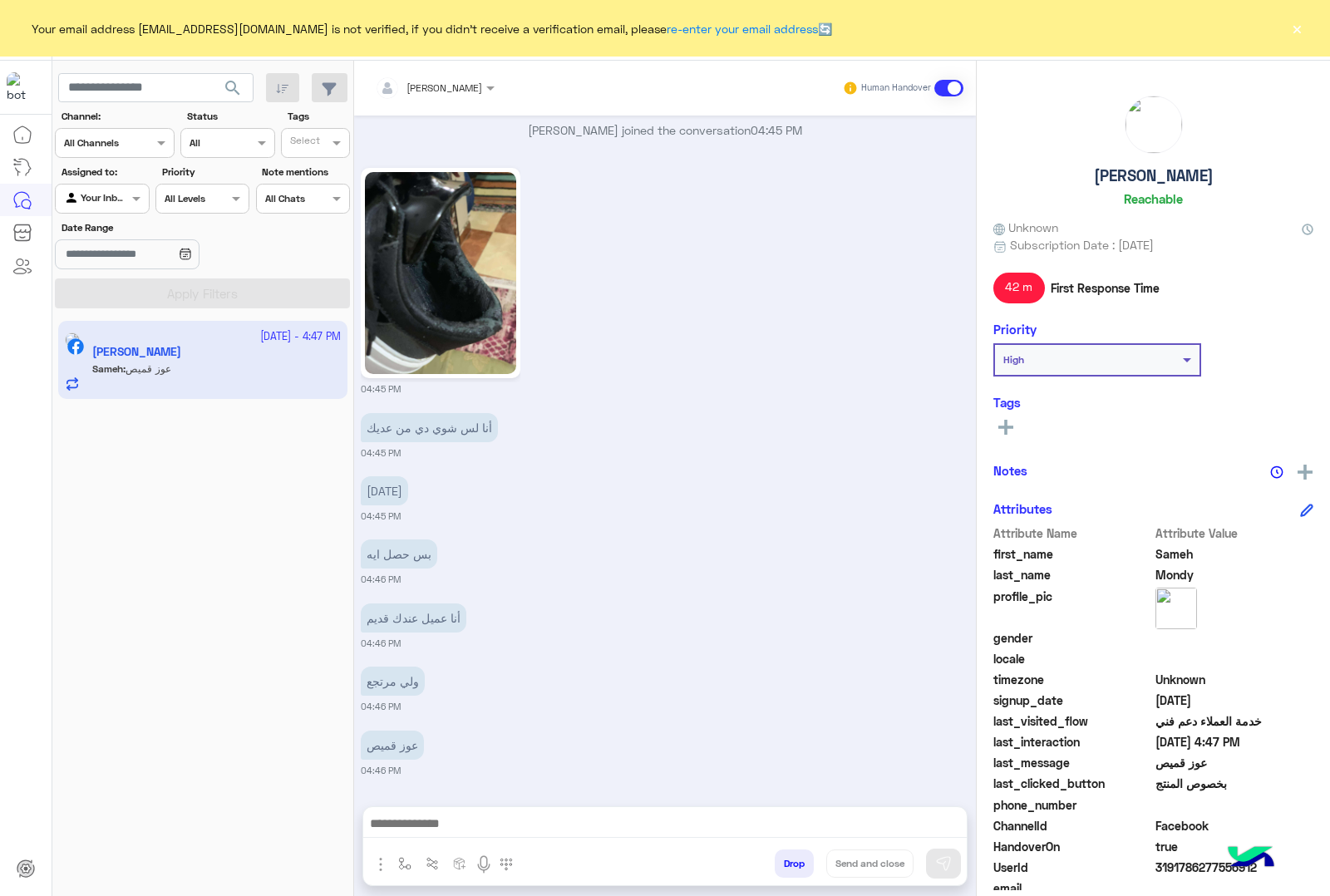
drag, startPoint x: 1293, startPoint y: 26, endPoint x: 1067, endPoint y: 201, distance: 285.8
click at [1293, 28] on button "×" at bounding box center [1297, 28] width 17 height 17
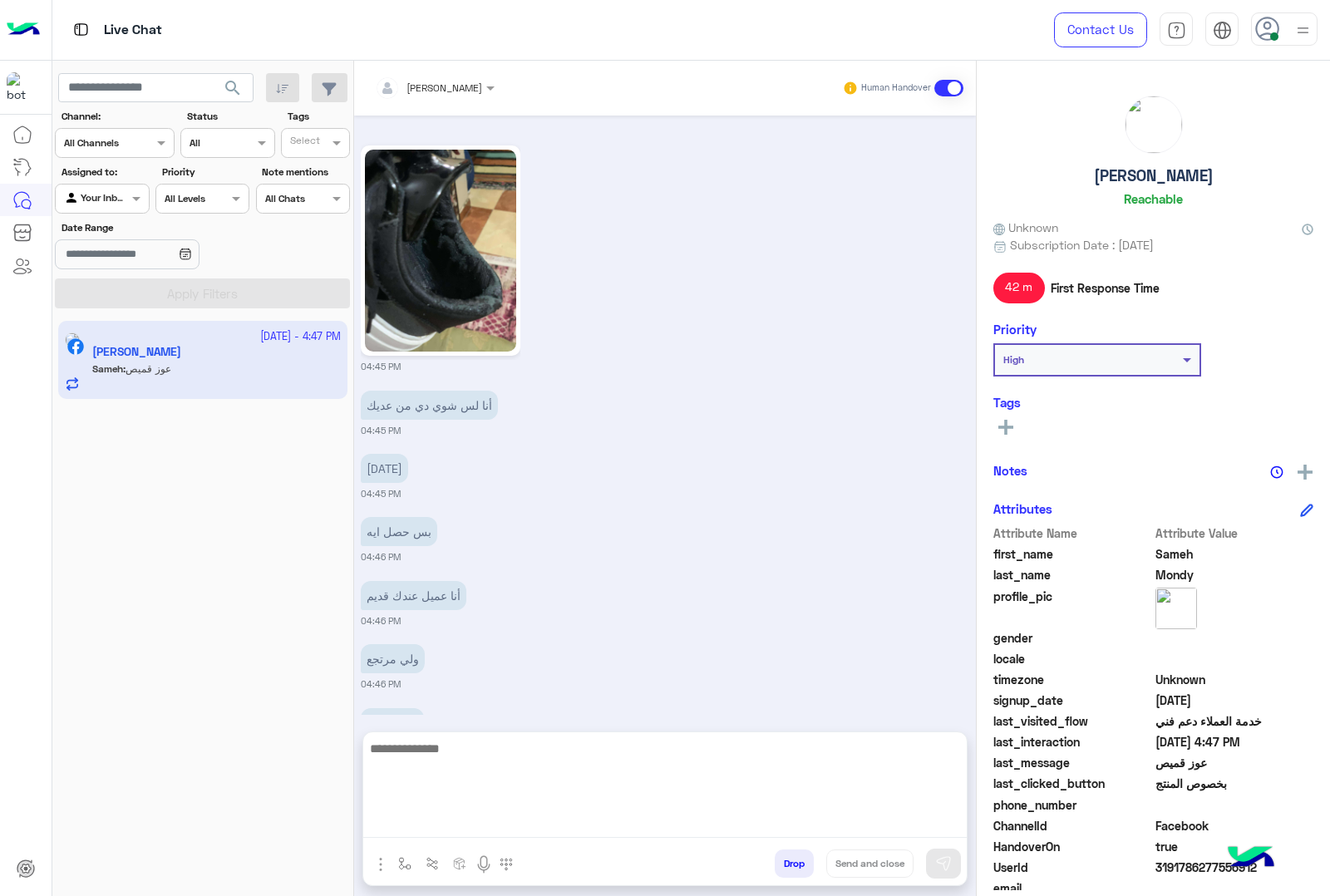
click at [476, 814] on textarea at bounding box center [665, 787] width 603 height 100
type textarea "**********"
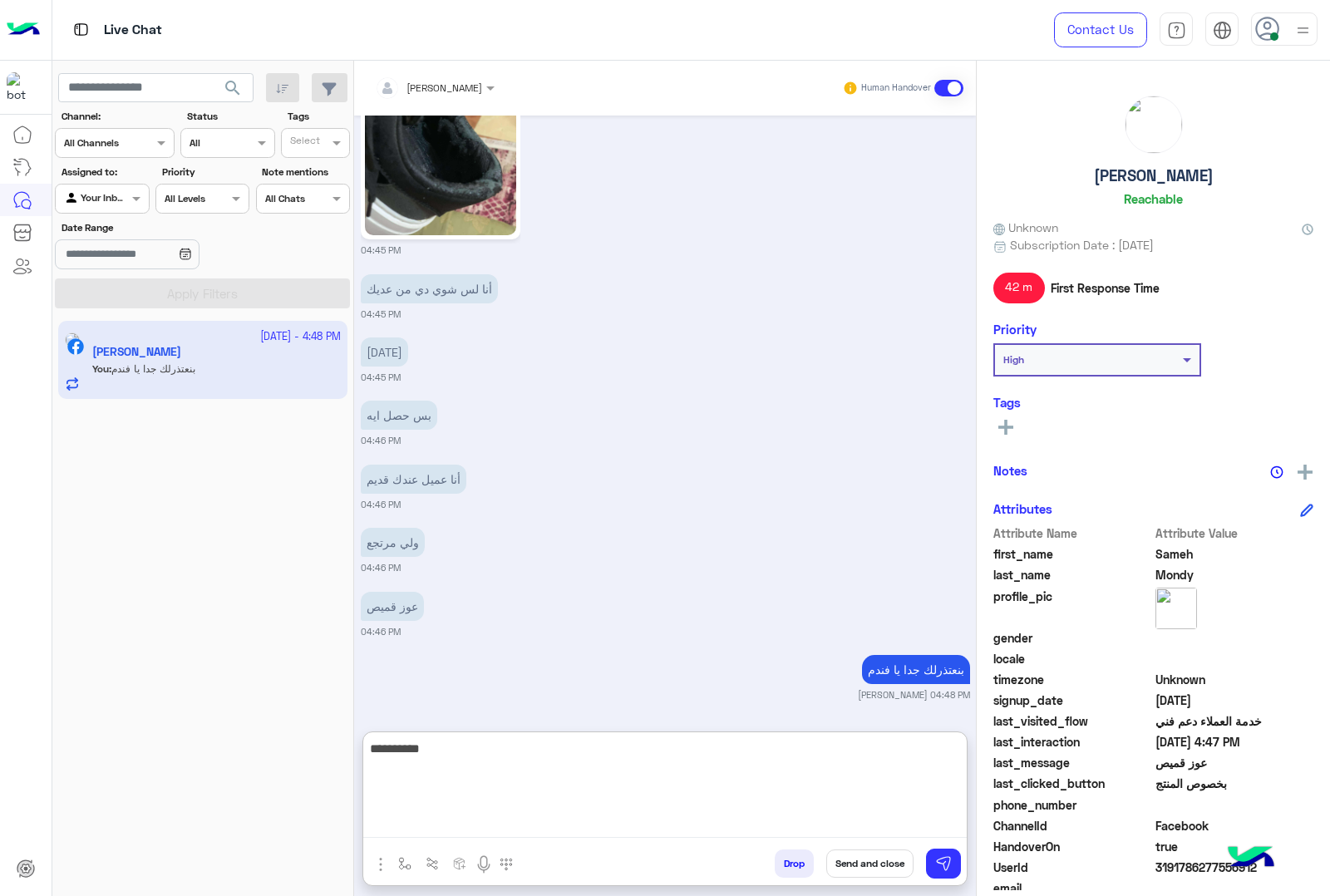
type textarea "**********"
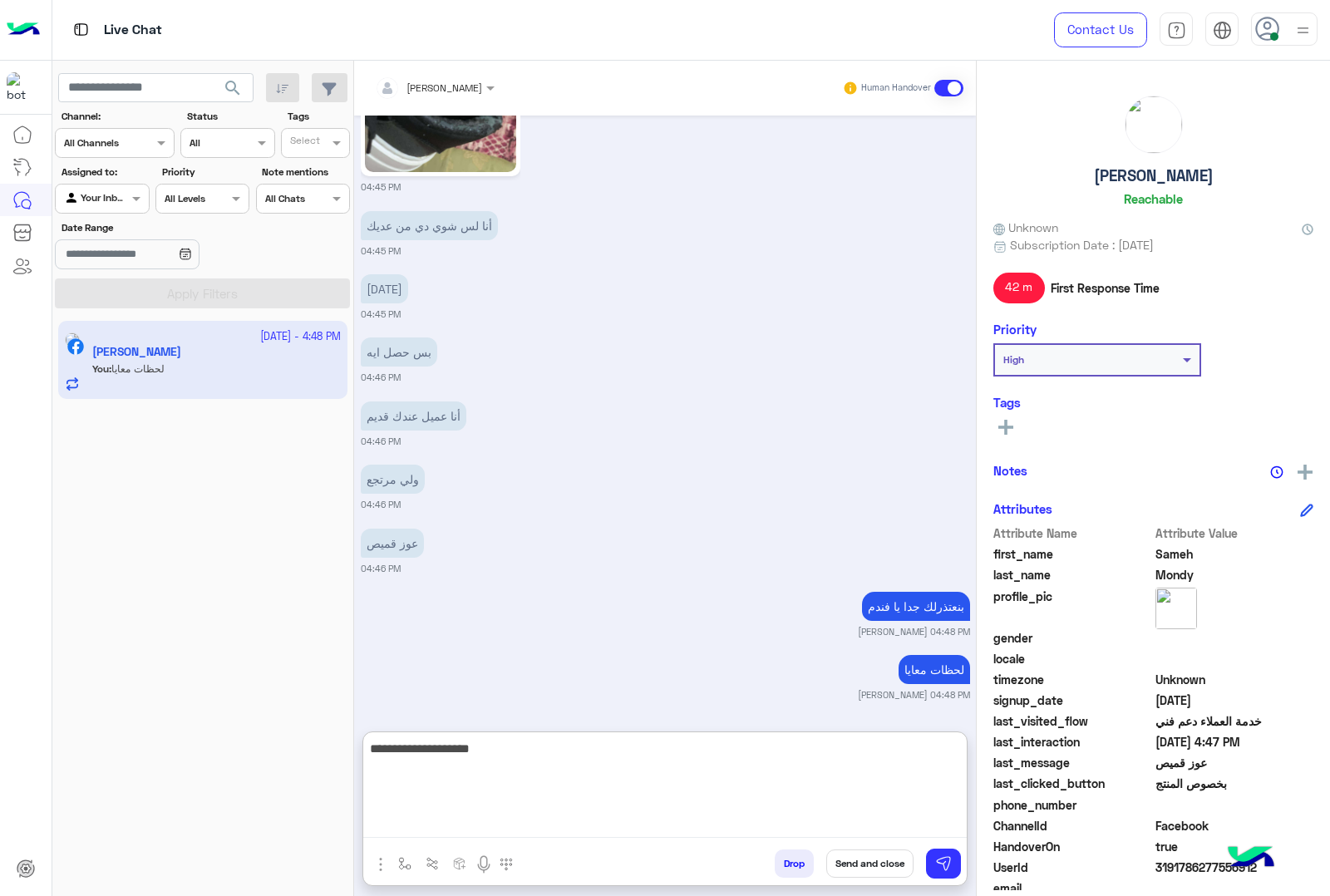
type textarea "**********"
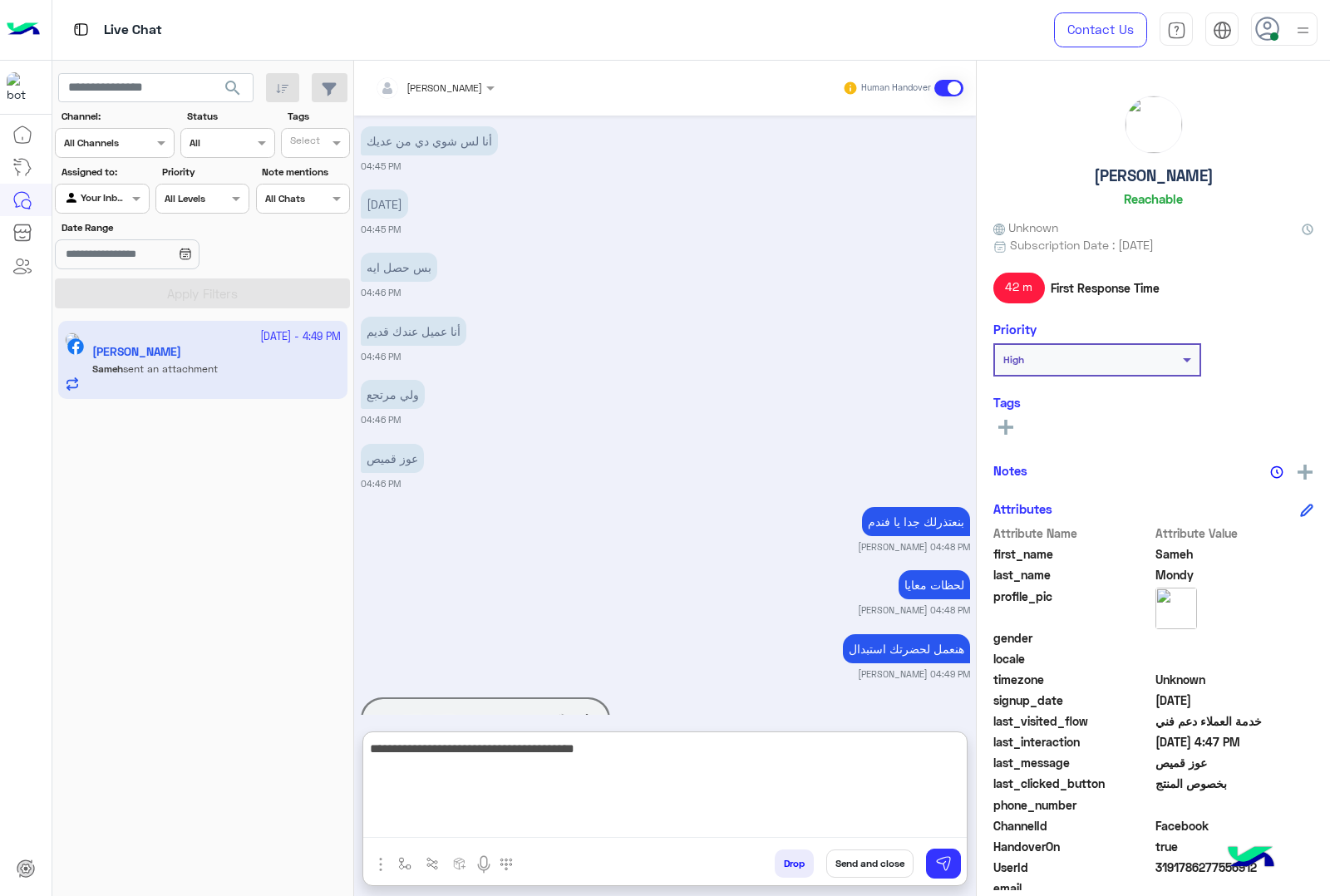
scroll to position [2706, 0]
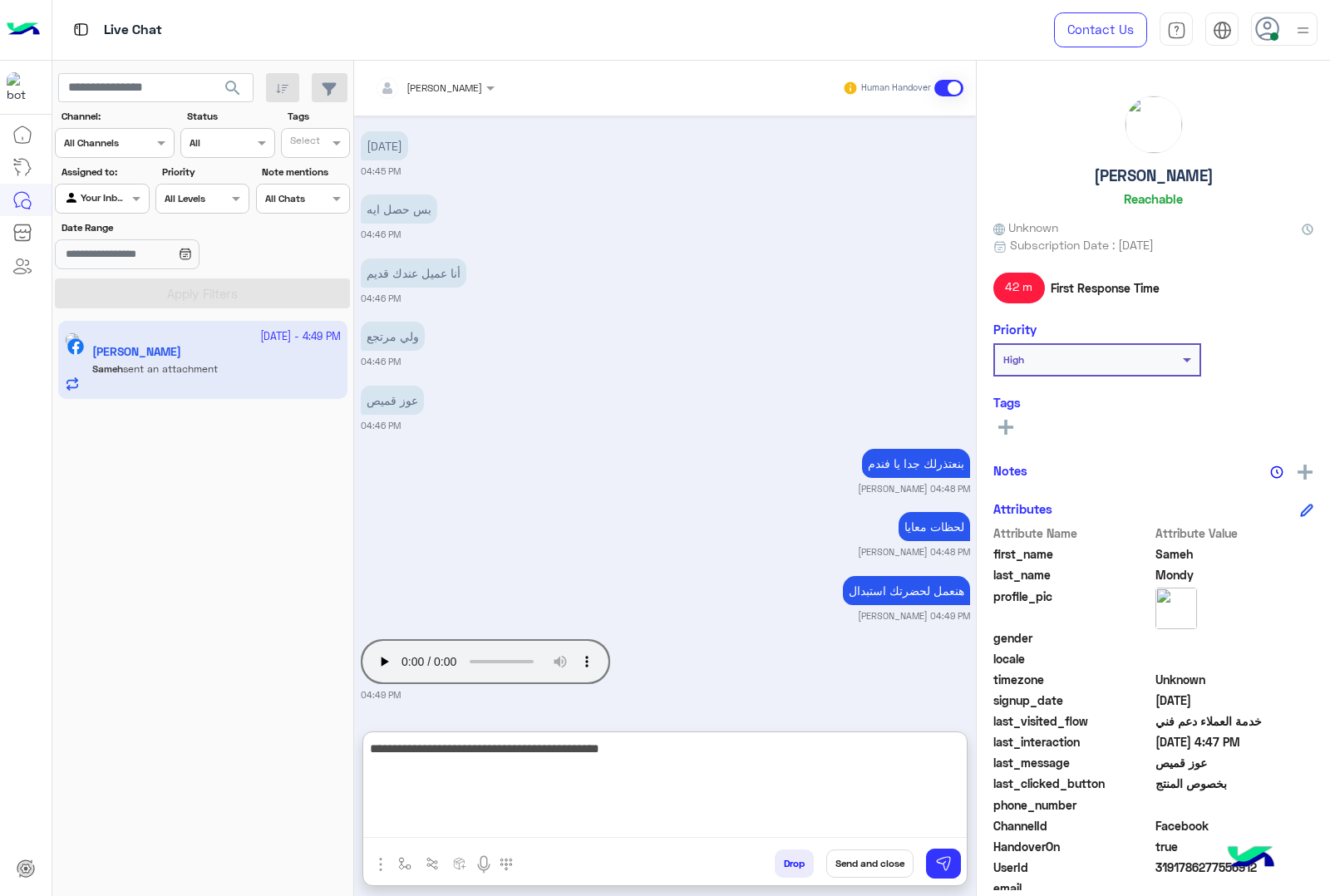
type textarea "**********"
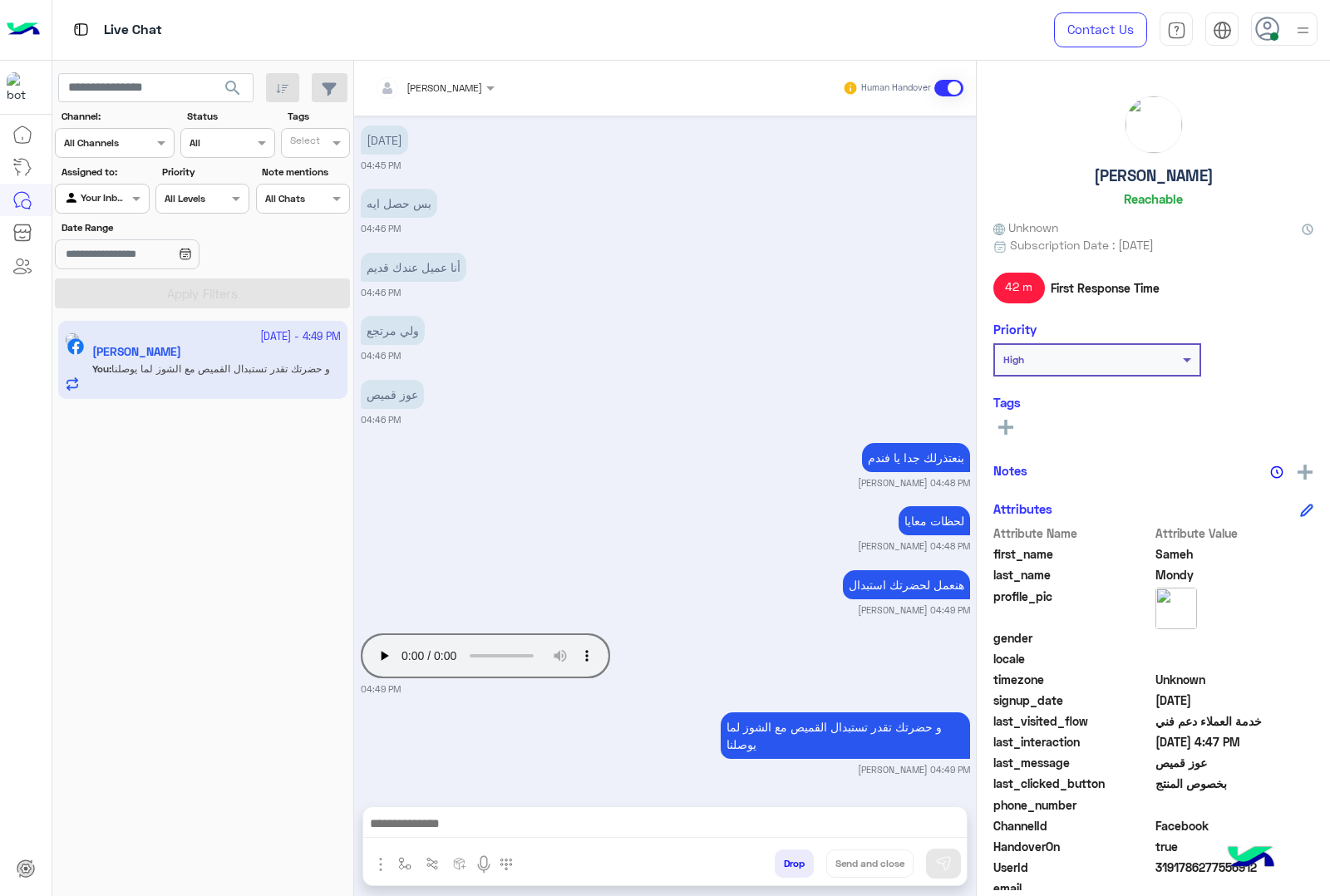
scroll to position [2956, 0]
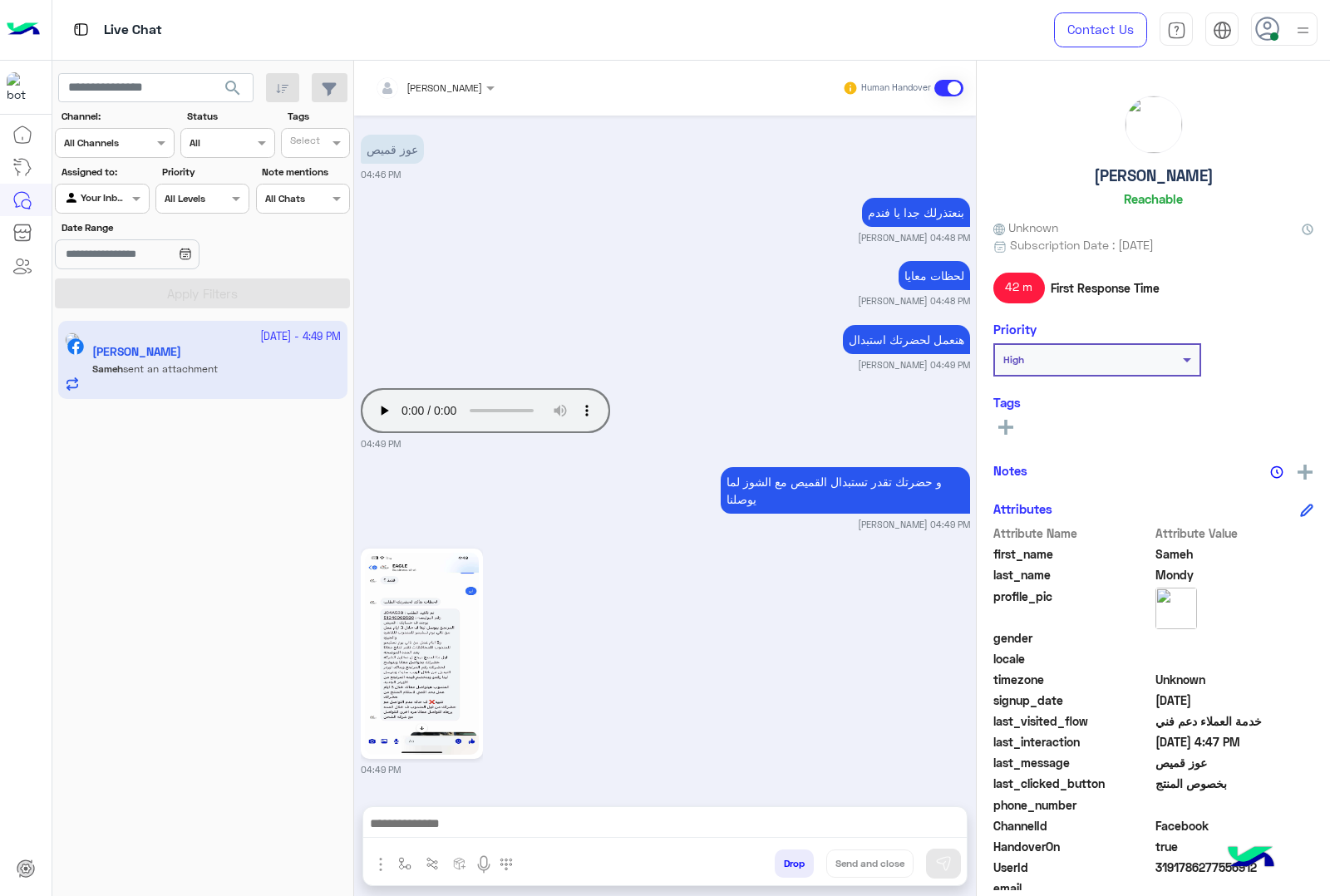
click at [448, 620] on img at bounding box center [422, 654] width 114 height 202
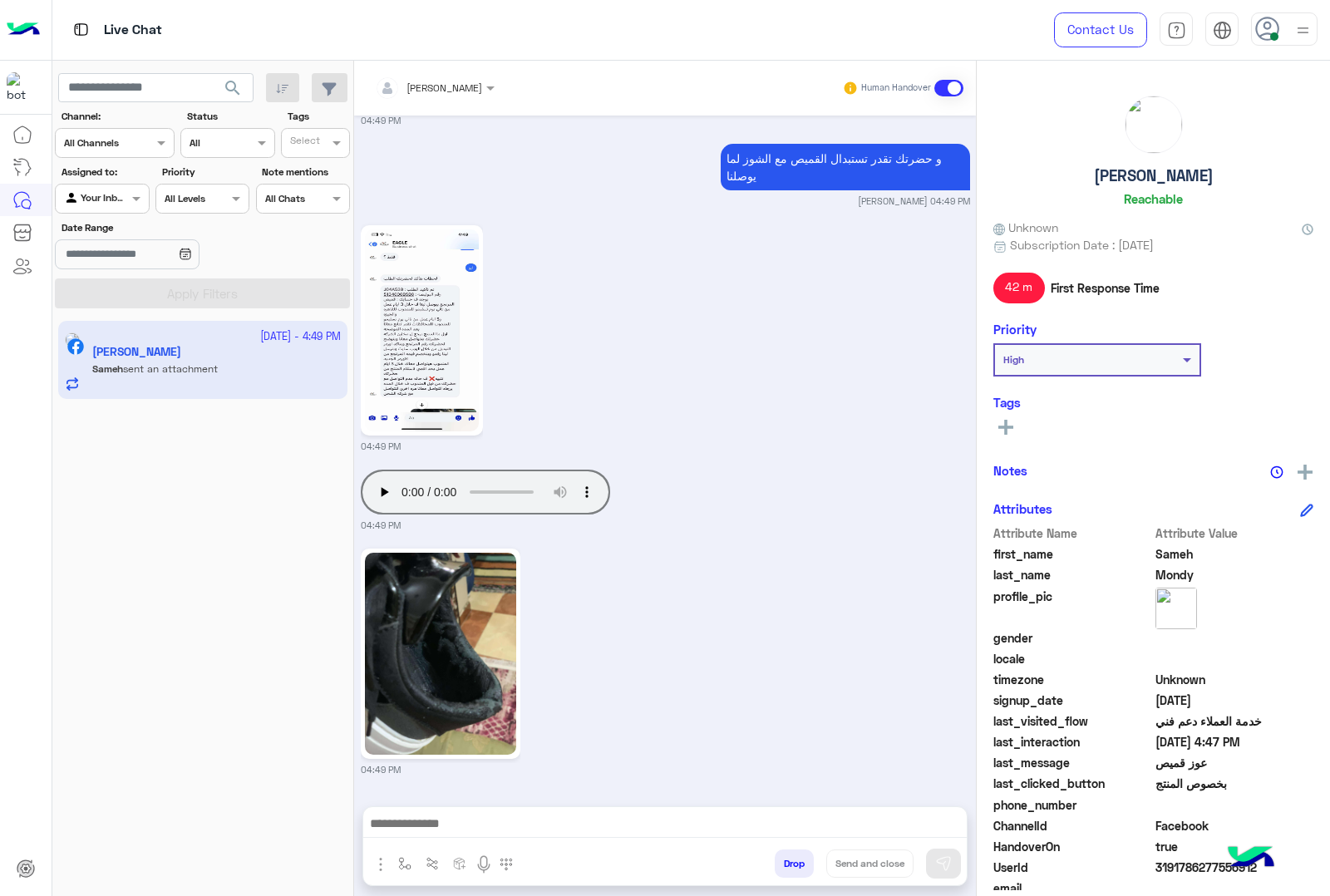
scroll to position [3280, 0]
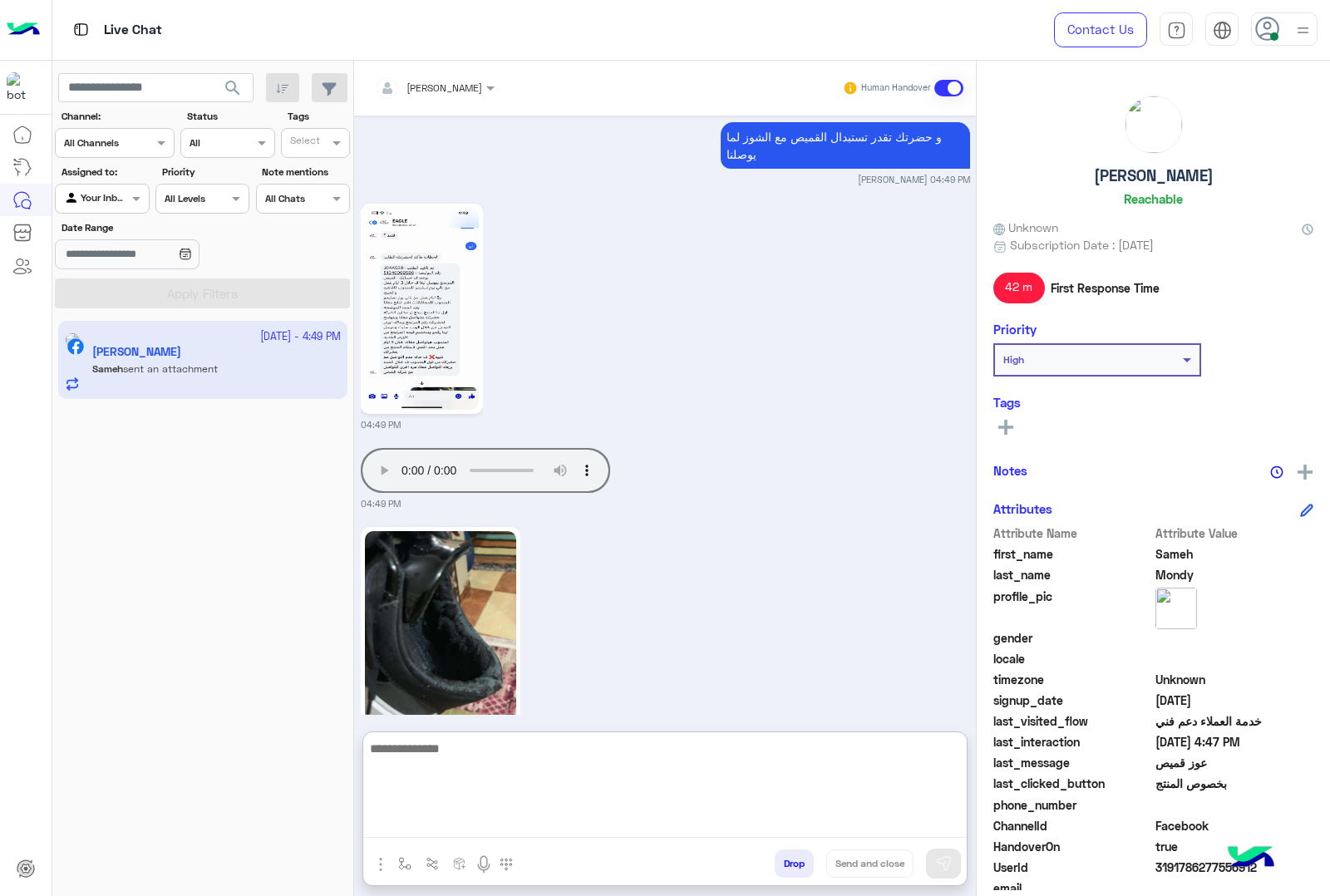
click at [569, 827] on textarea at bounding box center [665, 787] width 603 height 100
type textarea "*"
type textarea "**********"
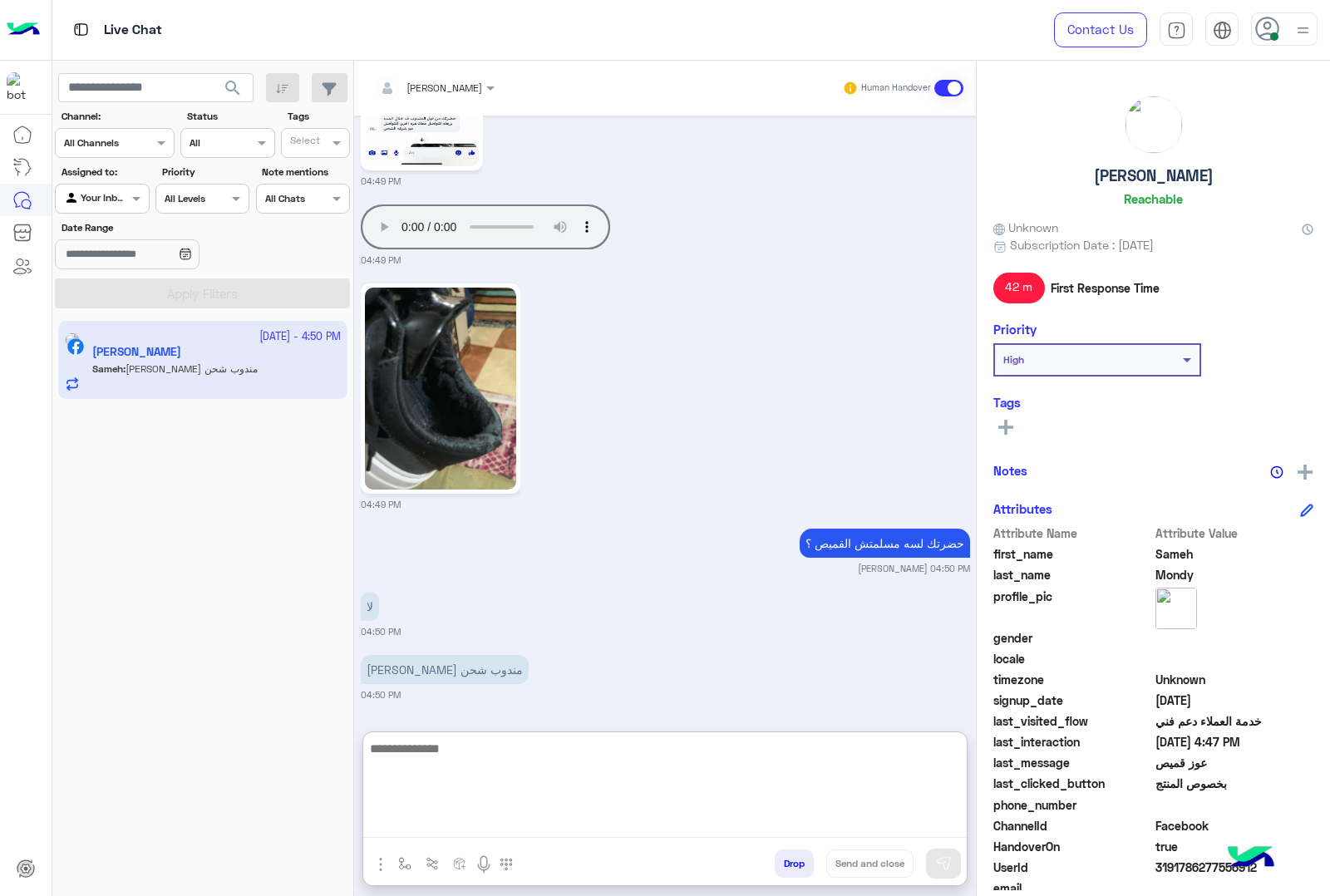
scroll to position [3441, 0]
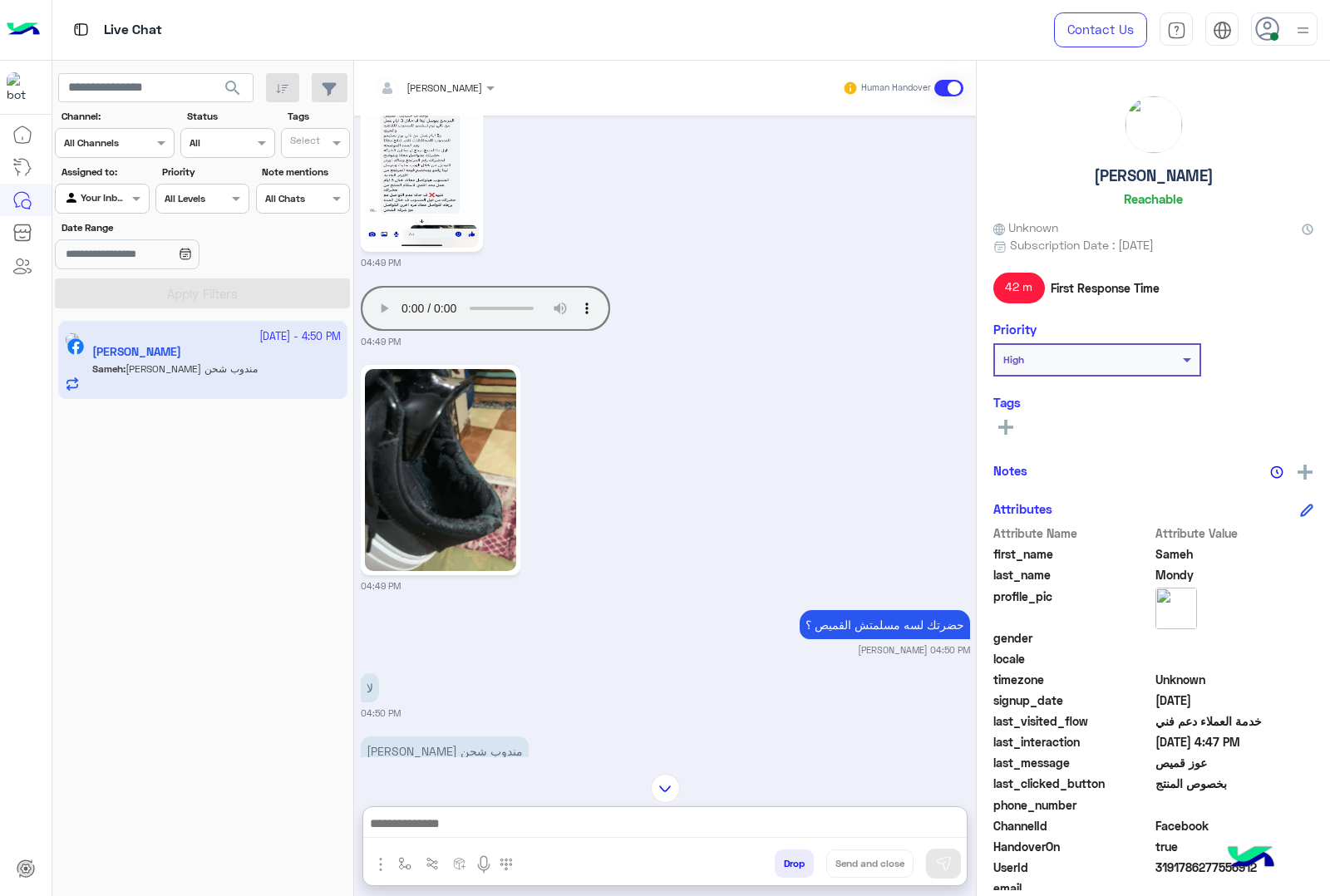
click at [391, 193] on img at bounding box center [422, 147] width 114 height 202
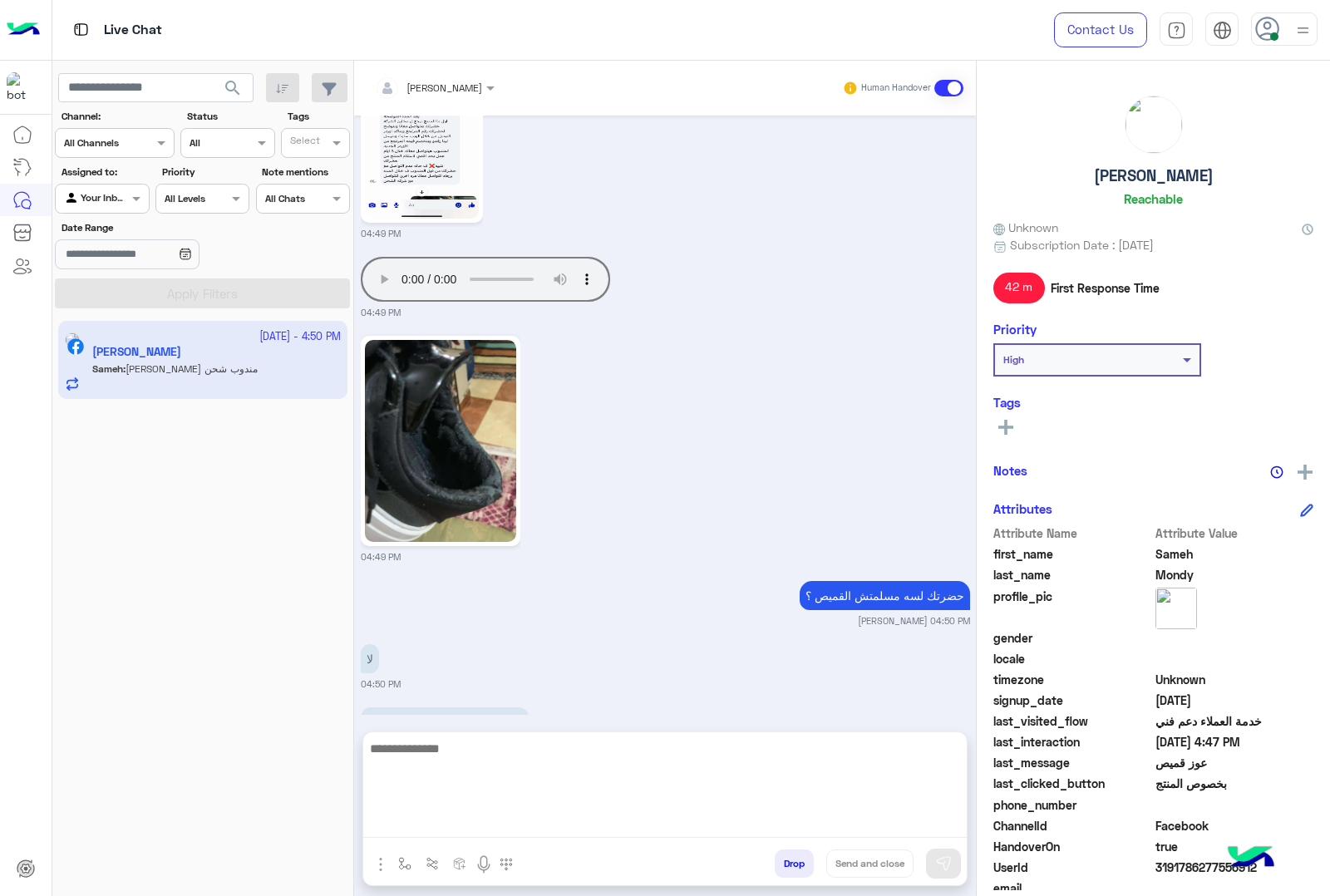
click at [538, 813] on textarea at bounding box center [665, 787] width 603 height 100
type textarea "**********"
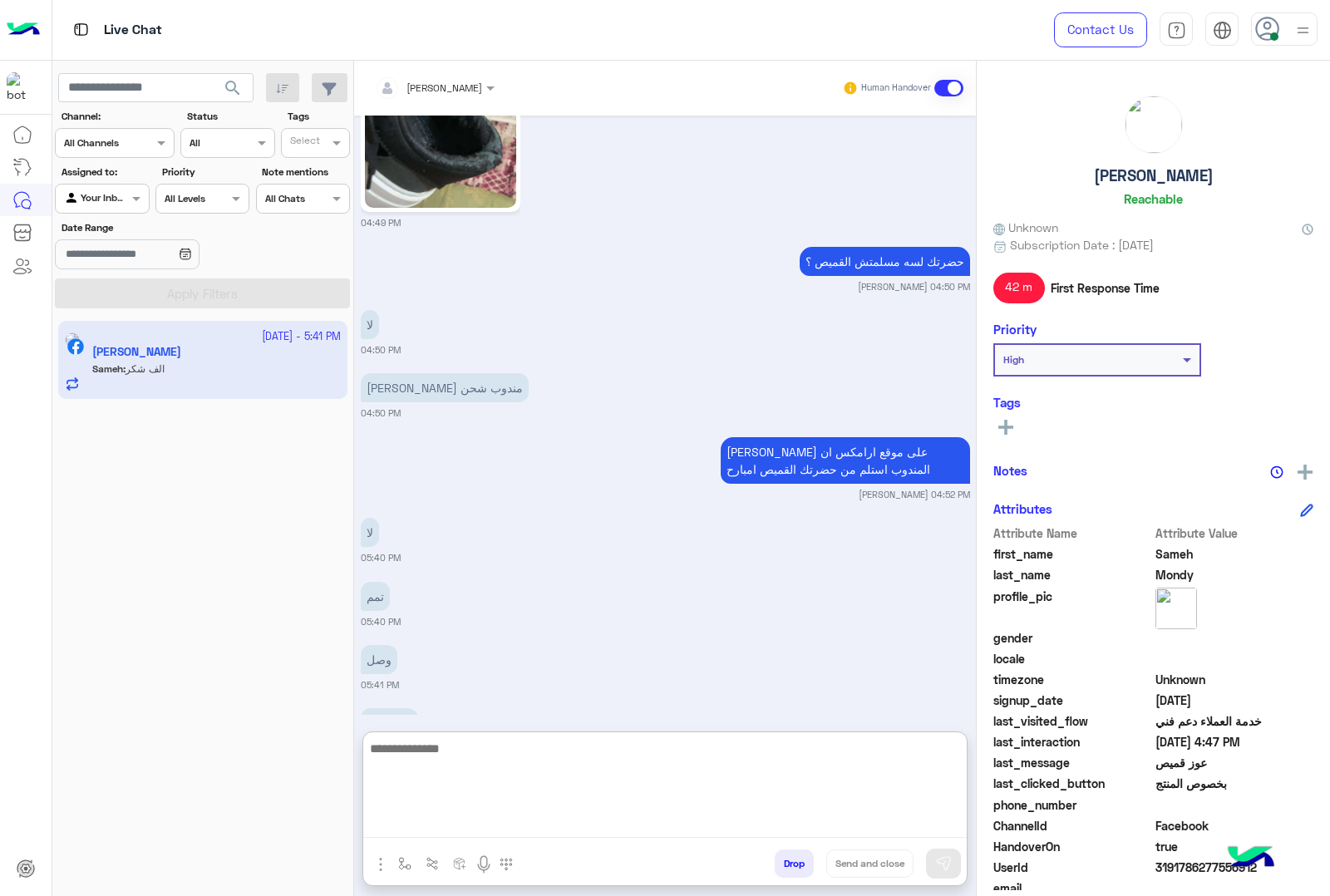
scroll to position [3879, 0]
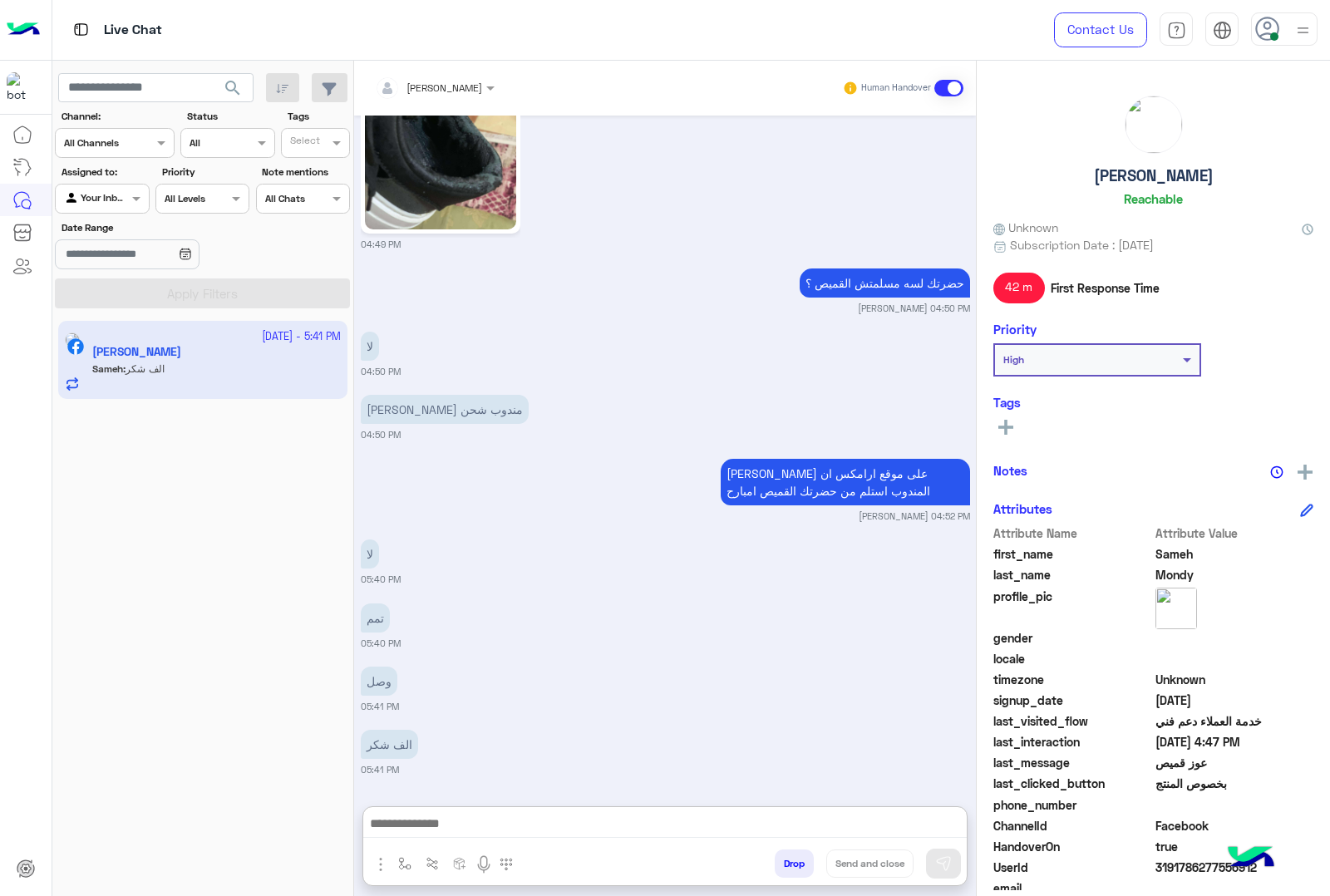
click at [777, 866] on button "Drop" at bounding box center [794, 864] width 39 height 29
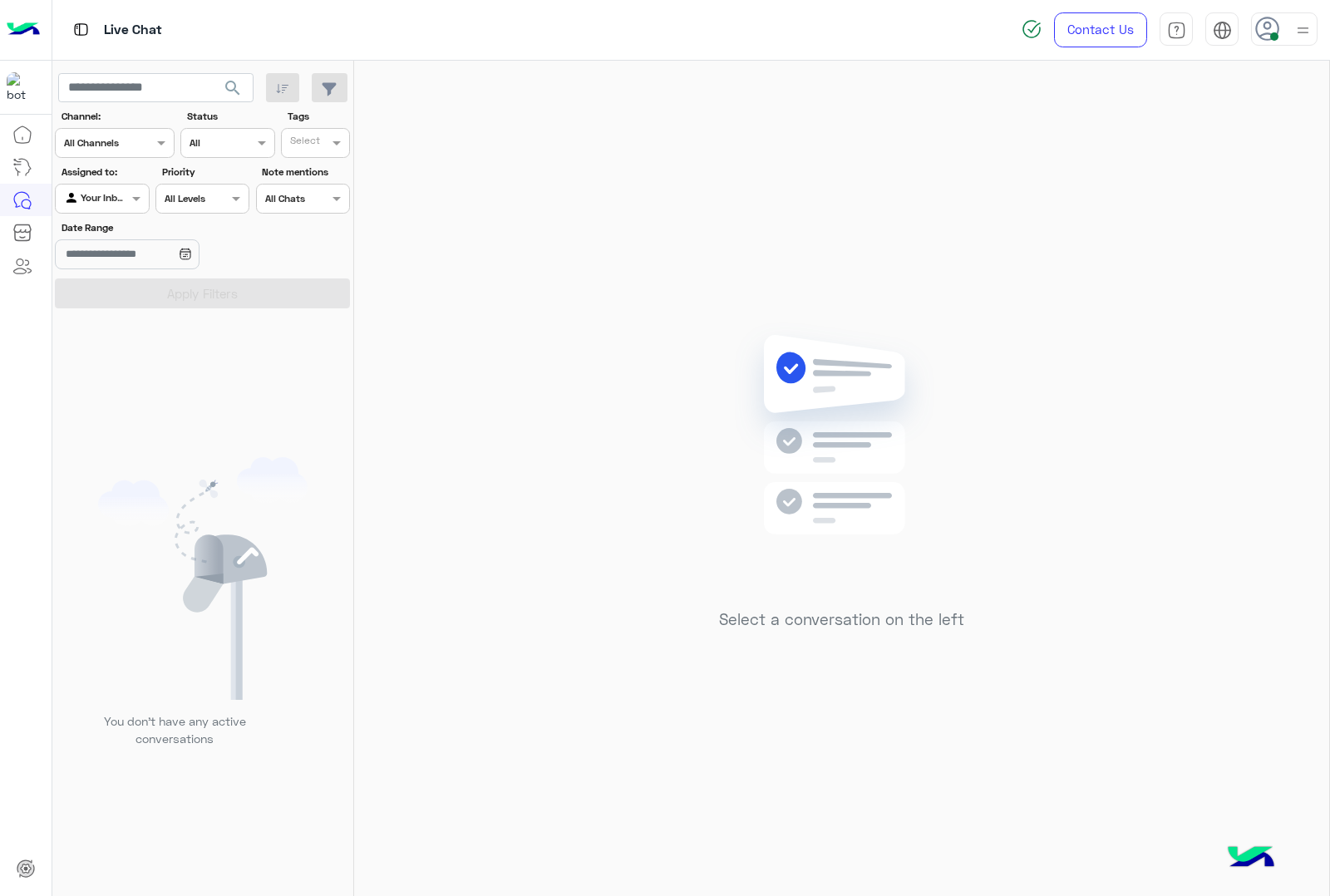
click at [1307, 30] on img at bounding box center [1303, 30] width 21 height 21
click at [1208, 236] on label "Offline" at bounding box center [1214, 236] width 182 height 30
click at [1300, 6] on div "Contact Us Help Center عربي English [PERSON_NAME] [EMAIL_ADDRESS][DOMAIN_NAME] …" at bounding box center [1169, 30] width 321 height 60
click at [1306, 34] on img at bounding box center [1303, 31] width 19 height 19
